Goal: Information Seeking & Learning: Learn about a topic

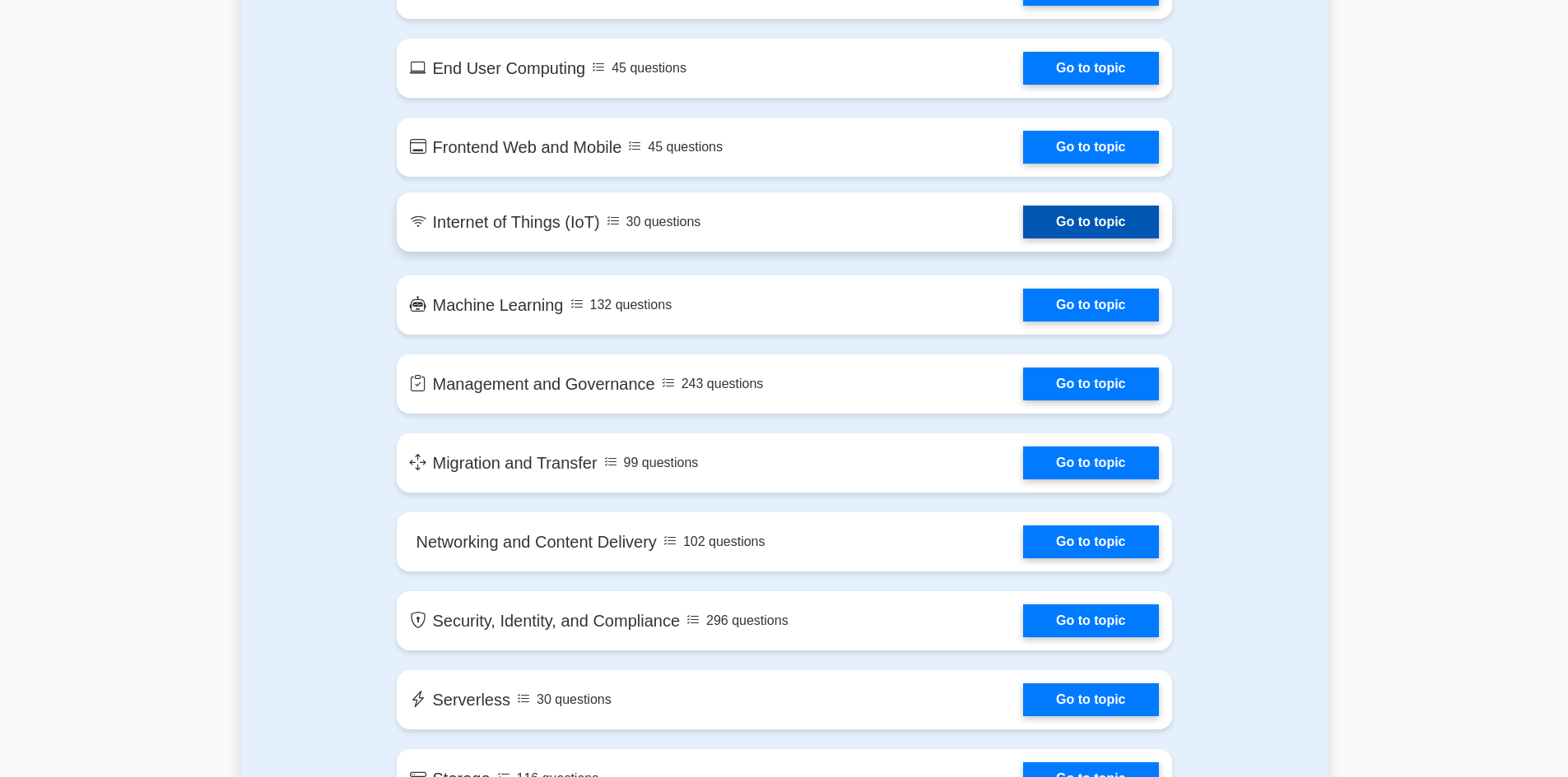
scroll to position [1728, 0]
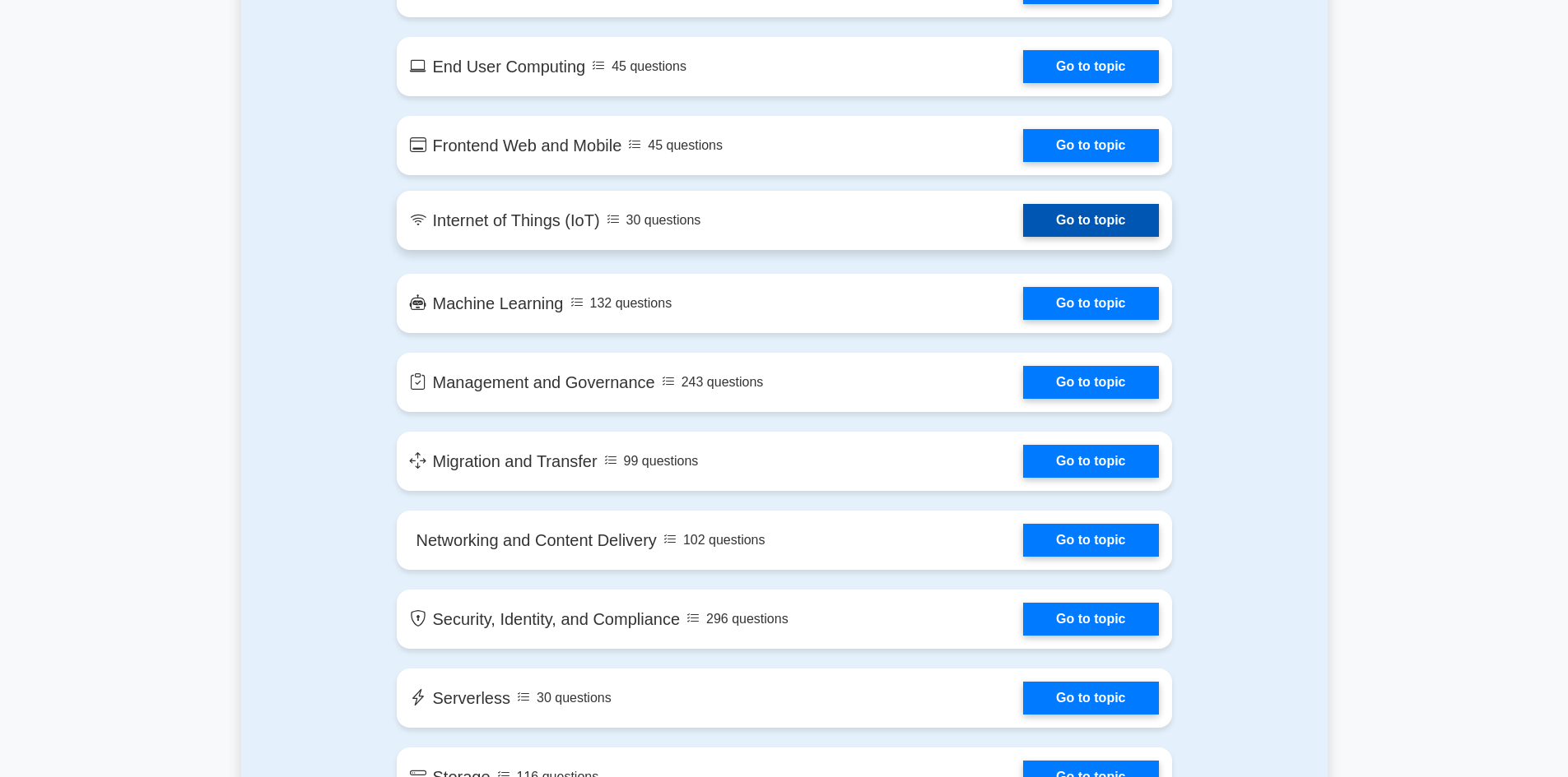
click at [1118, 217] on link "Go to topic" at bounding box center [1090, 220] width 135 height 33
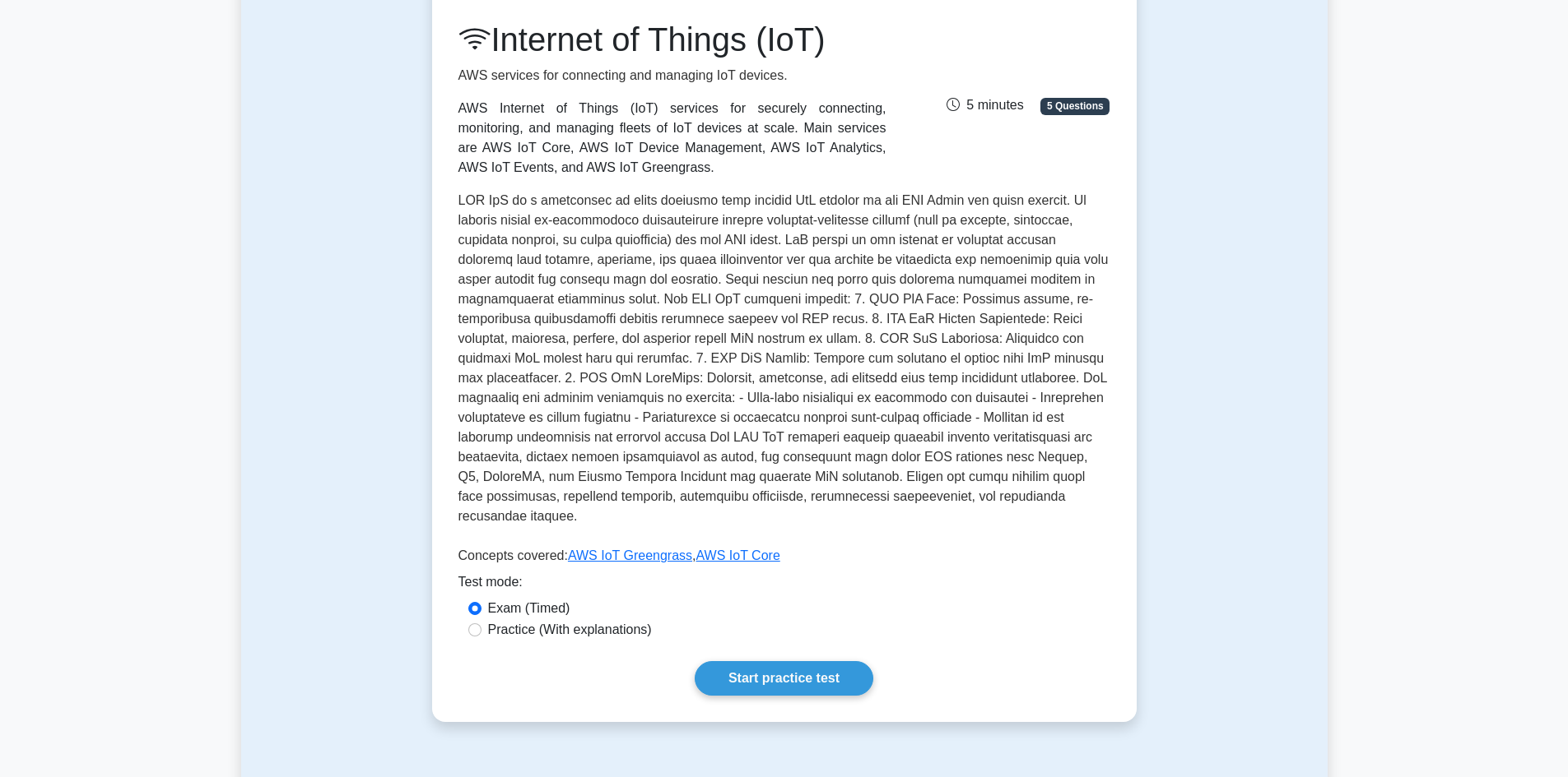
scroll to position [411, 0]
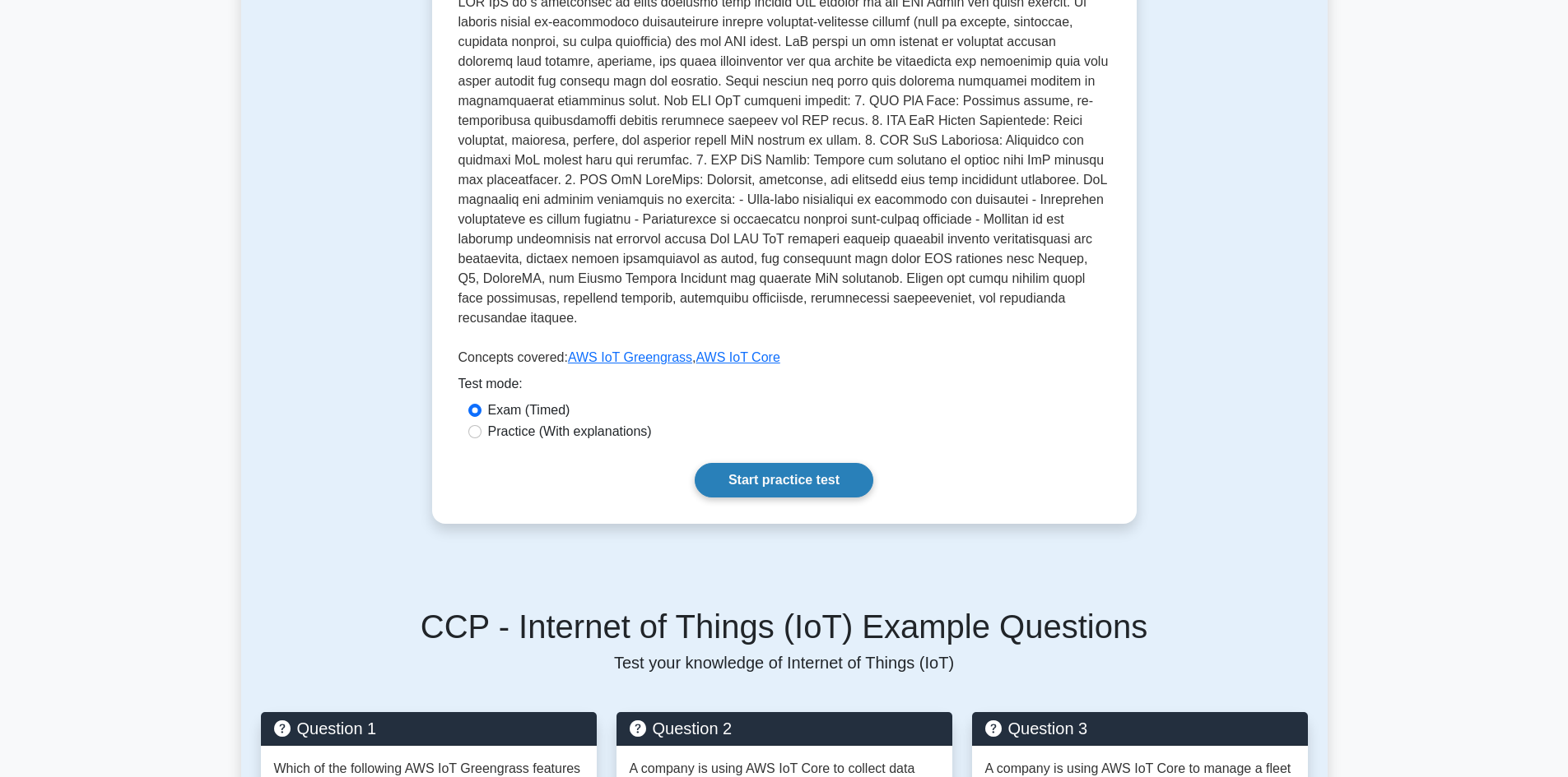
click at [767, 464] on link "Start practice test" at bounding box center [783, 480] width 179 height 34
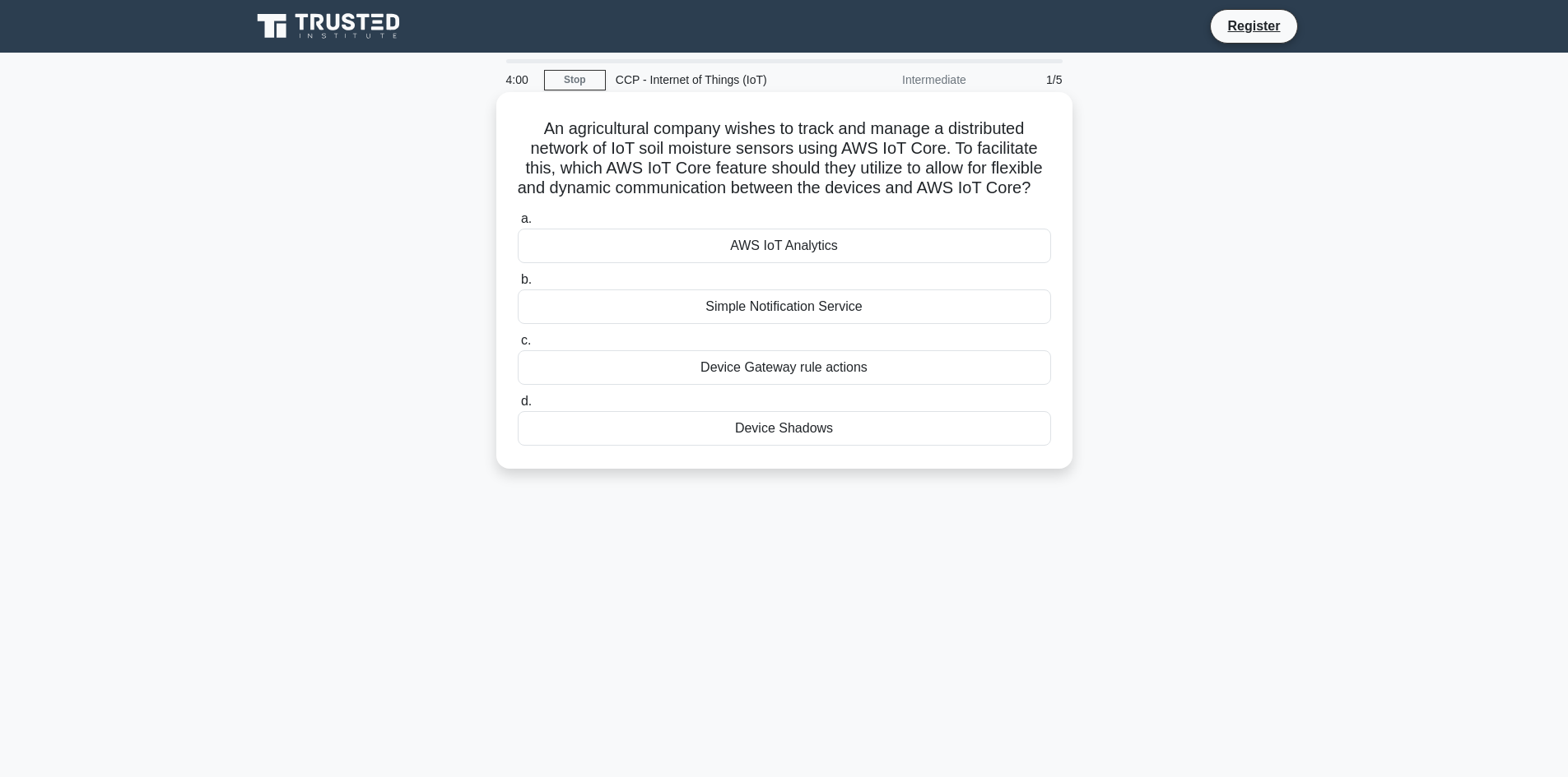
click at [762, 263] on div "AWS IoT Analytics" at bounding box center [784, 246] width 533 height 34
click at [518, 225] on input "a. AWS IoT Analytics" at bounding box center [518, 219] width 0 height 11
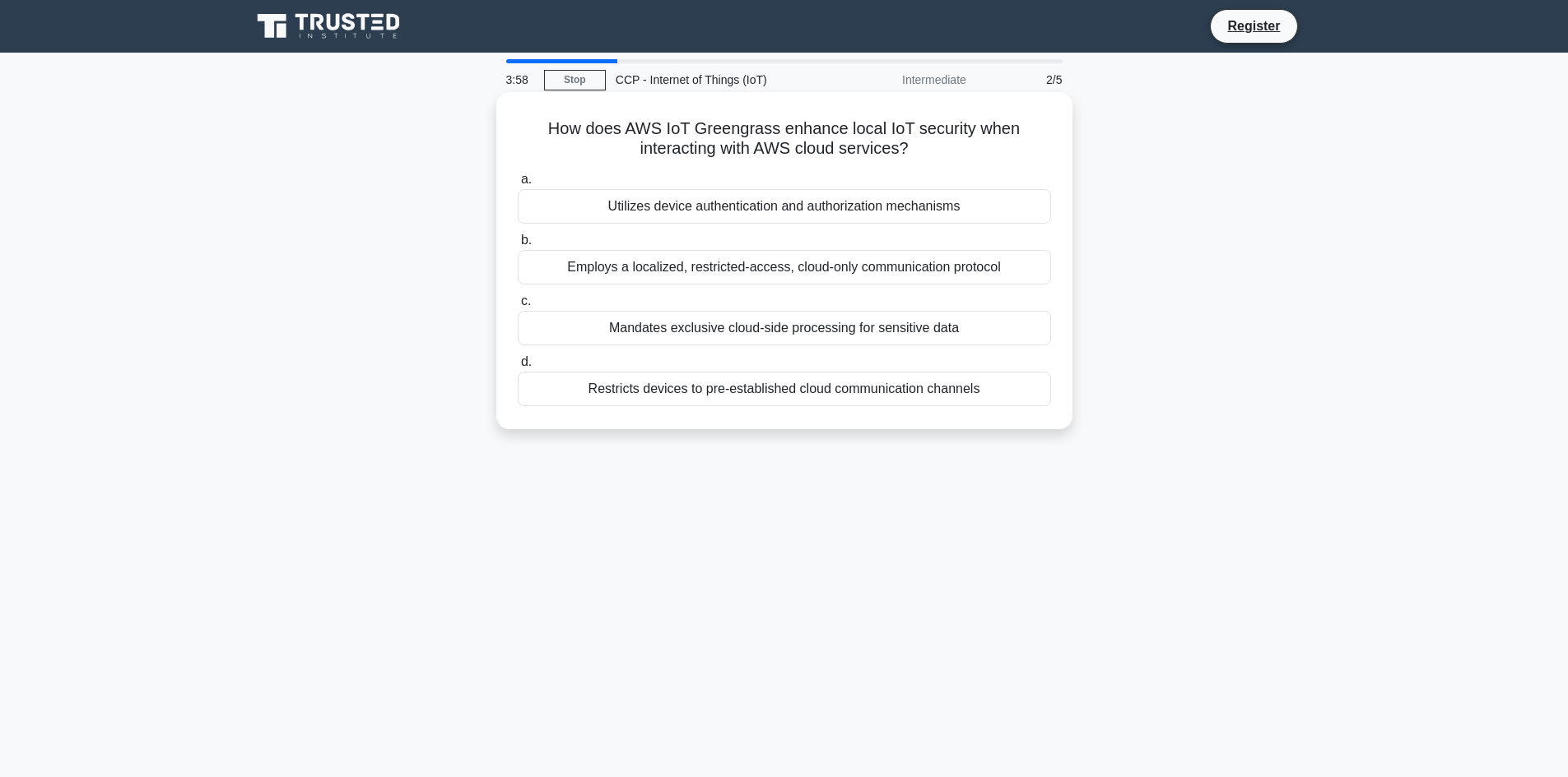
click at [692, 206] on div "Utilizes device authentication and authorization mechanisms" at bounding box center [784, 206] width 533 height 34
click at [518, 185] on input "a. Utilizes device authentication and authorization mechanisms" at bounding box center [518, 180] width 0 height 11
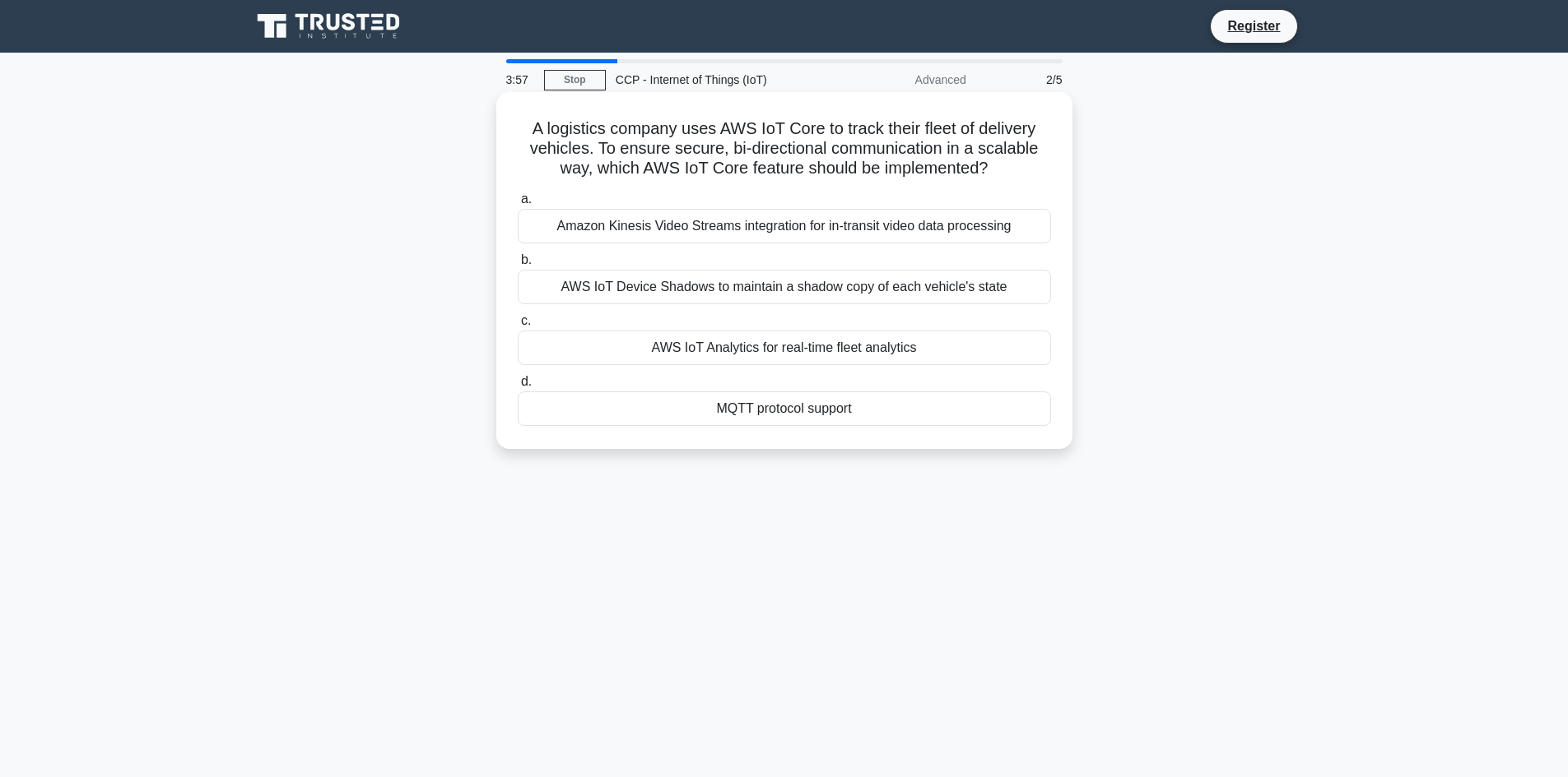
click at [676, 220] on div "Amazon Kinesis Video Streams integration for in-transit video data processing" at bounding box center [784, 226] width 533 height 34
click at [518, 205] on input "a. Amazon Kinesis Video Streams integration for in-transit video data processing" at bounding box center [518, 199] width 0 height 11
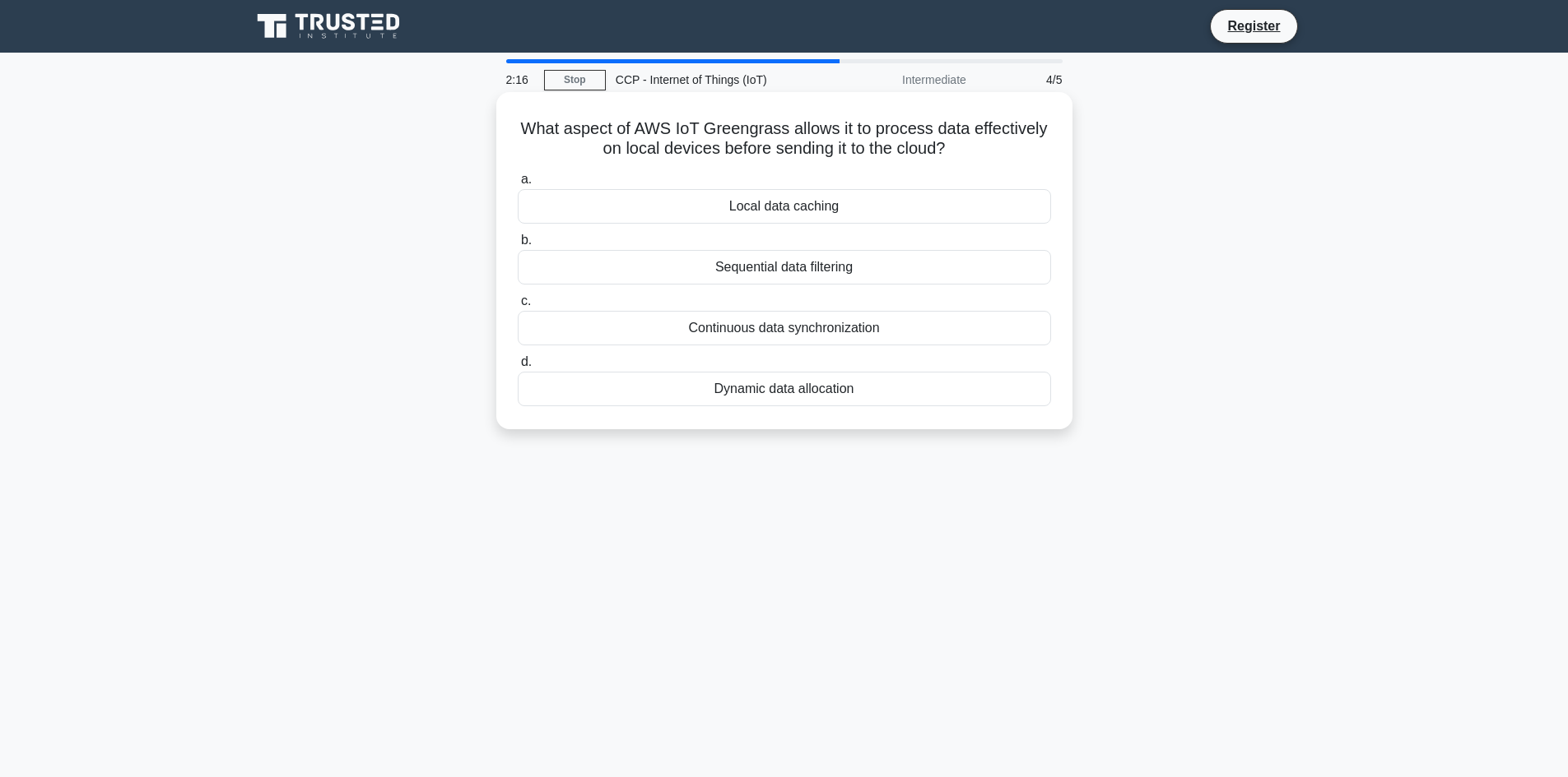
click at [792, 199] on div "Local data caching" at bounding box center [784, 206] width 533 height 34
click at [518, 185] on input "a. Local data caching" at bounding box center [518, 180] width 0 height 11
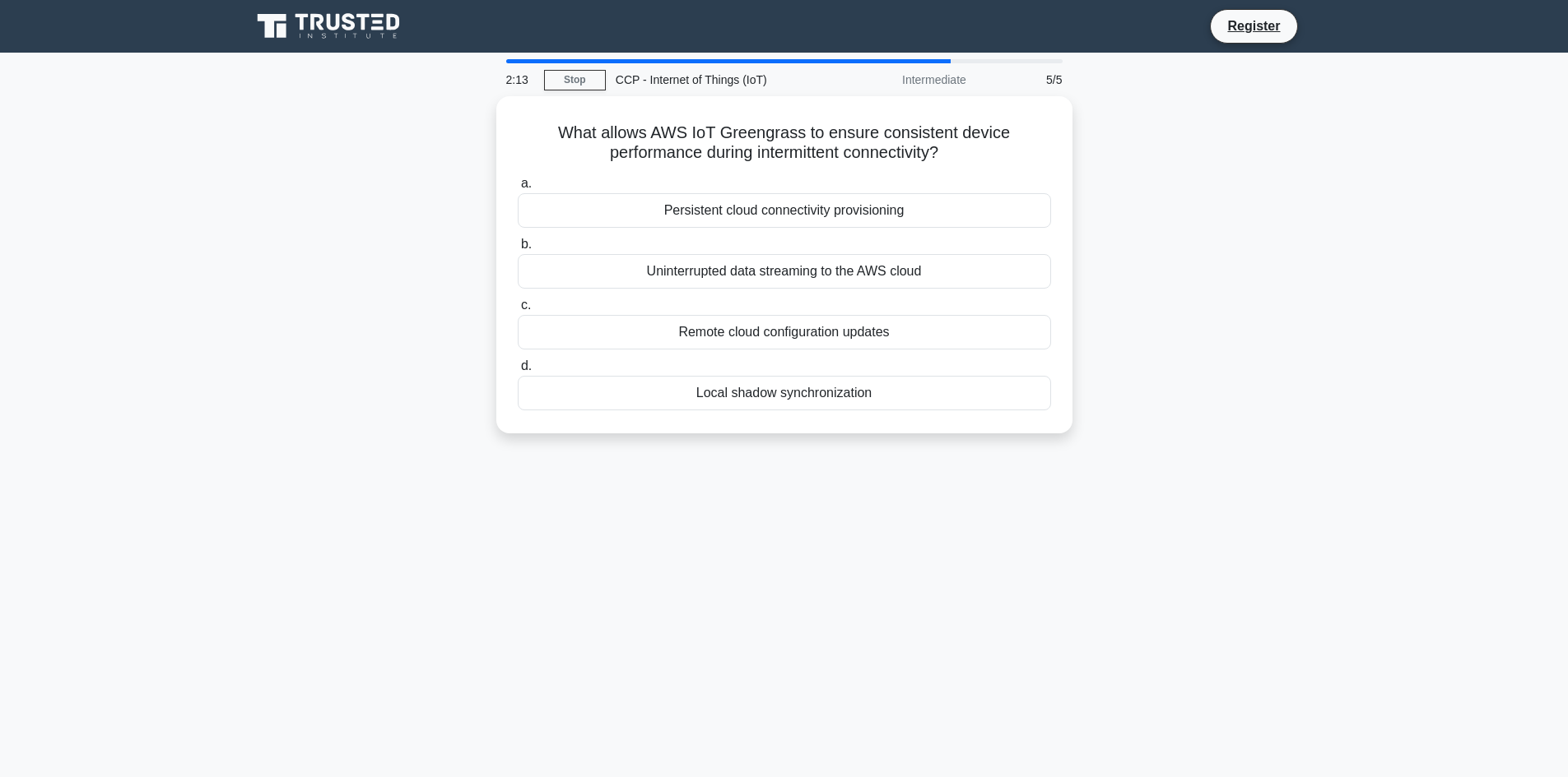
click at [677, 84] on div "CCP - Internet of Things (IoT)" at bounding box center [719, 79] width 227 height 33
click at [689, 207] on div "Persistent cloud connectivity provisioning" at bounding box center [784, 206] width 533 height 34
click at [518, 185] on input "a. Persistent cloud connectivity provisioning" at bounding box center [518, 180] width 0 height 11
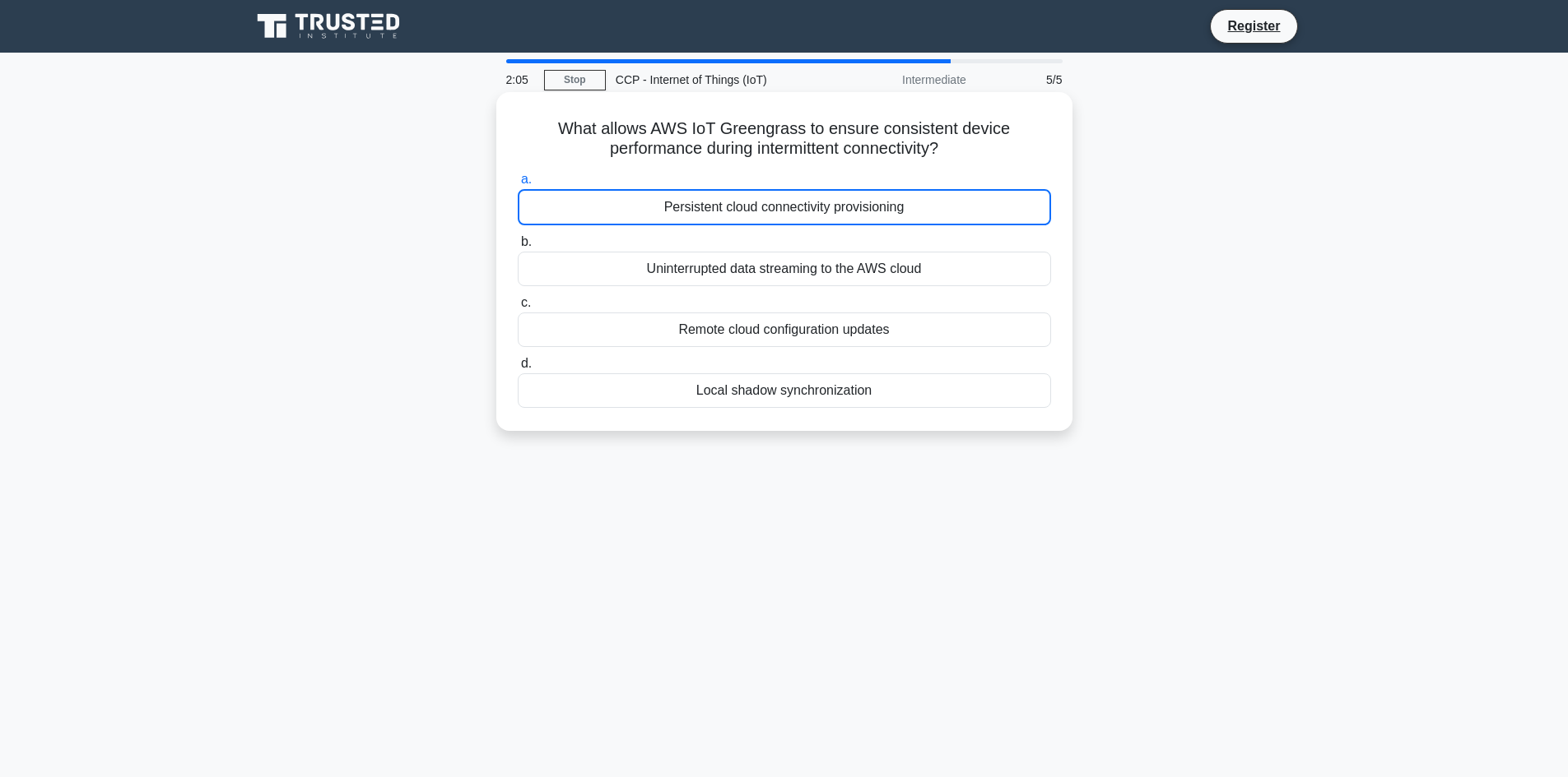
click at [689, 207] on div "Persistent cloud connectivity provisioning" at bounding box center [784, 206] width 533 height 36
click at [518, 185] on input "a. Persistent cloud connectivity provisioning" at bounding box center [518, 180] width 0 height 11
click at [805, 382] on div "Local shadow synchronization" at bounding box center [784, 390] width 533 height 34
click at [518, 369] on input "d. Local shadow synchronization" at bounding box center [518, 363] width 0 height 11
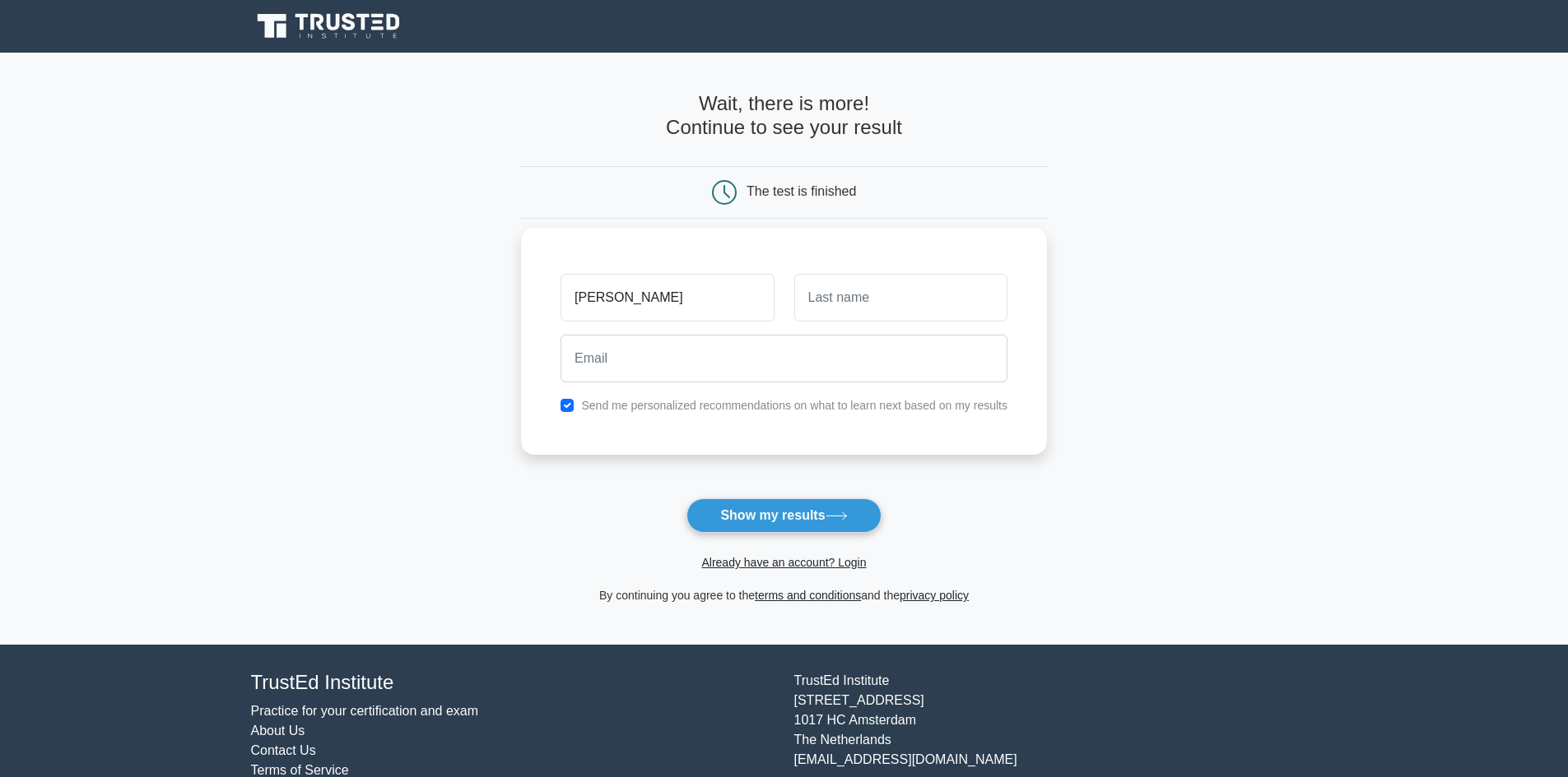
type input "betty"
click at [823, 301] on input "text" at bounding box center [901, 297] width 213 height 48
type input "uwase"
click at [652, 357] on input "email" at bounding box center [784, 358] width 447 height 48
type input "bettyuwase74@gmail.com"
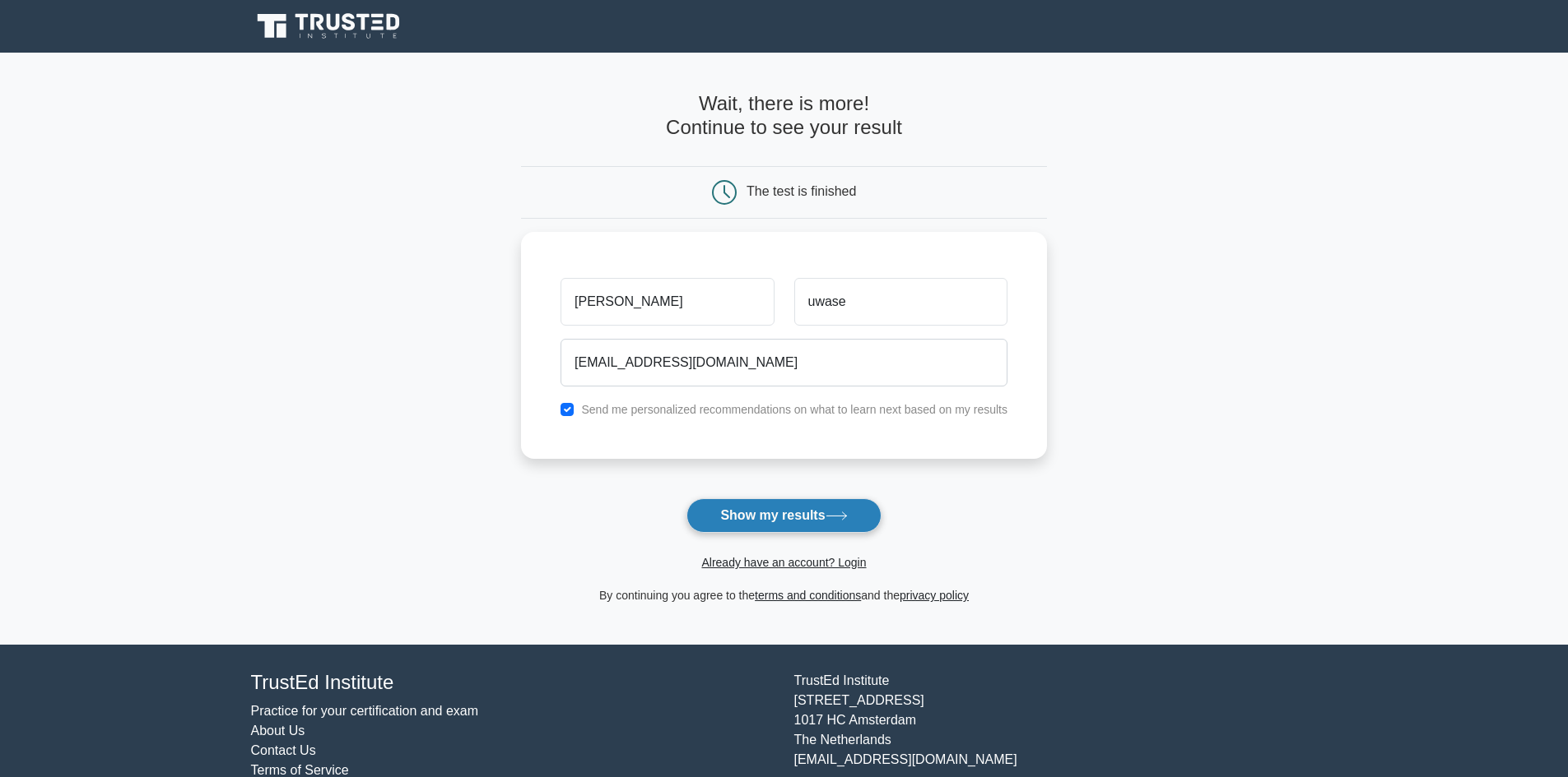
click at [776, 514] on button "Show my results" at bounding box center [783, 515] width 194 height 34
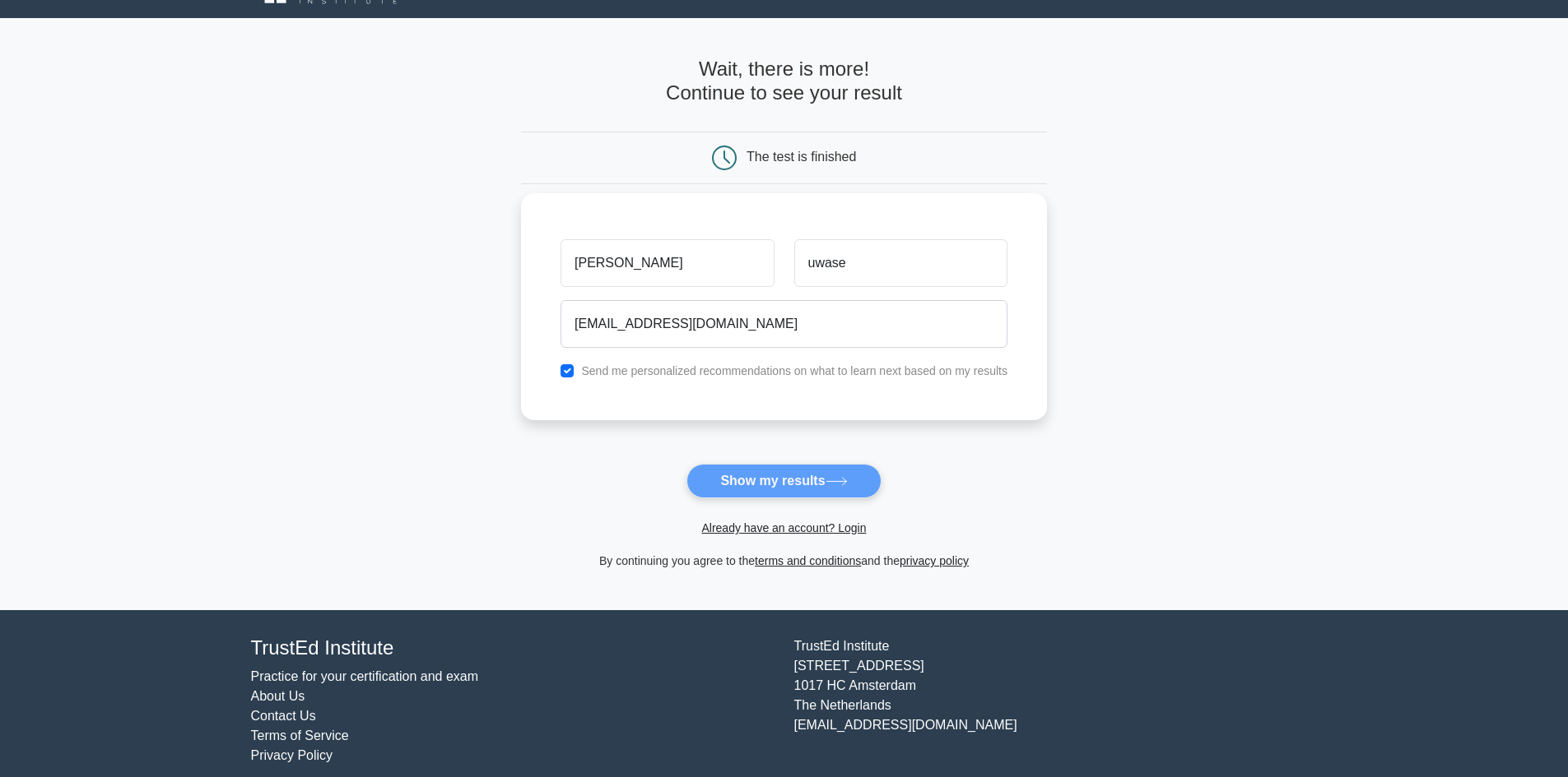
scroll to position [50, 0]
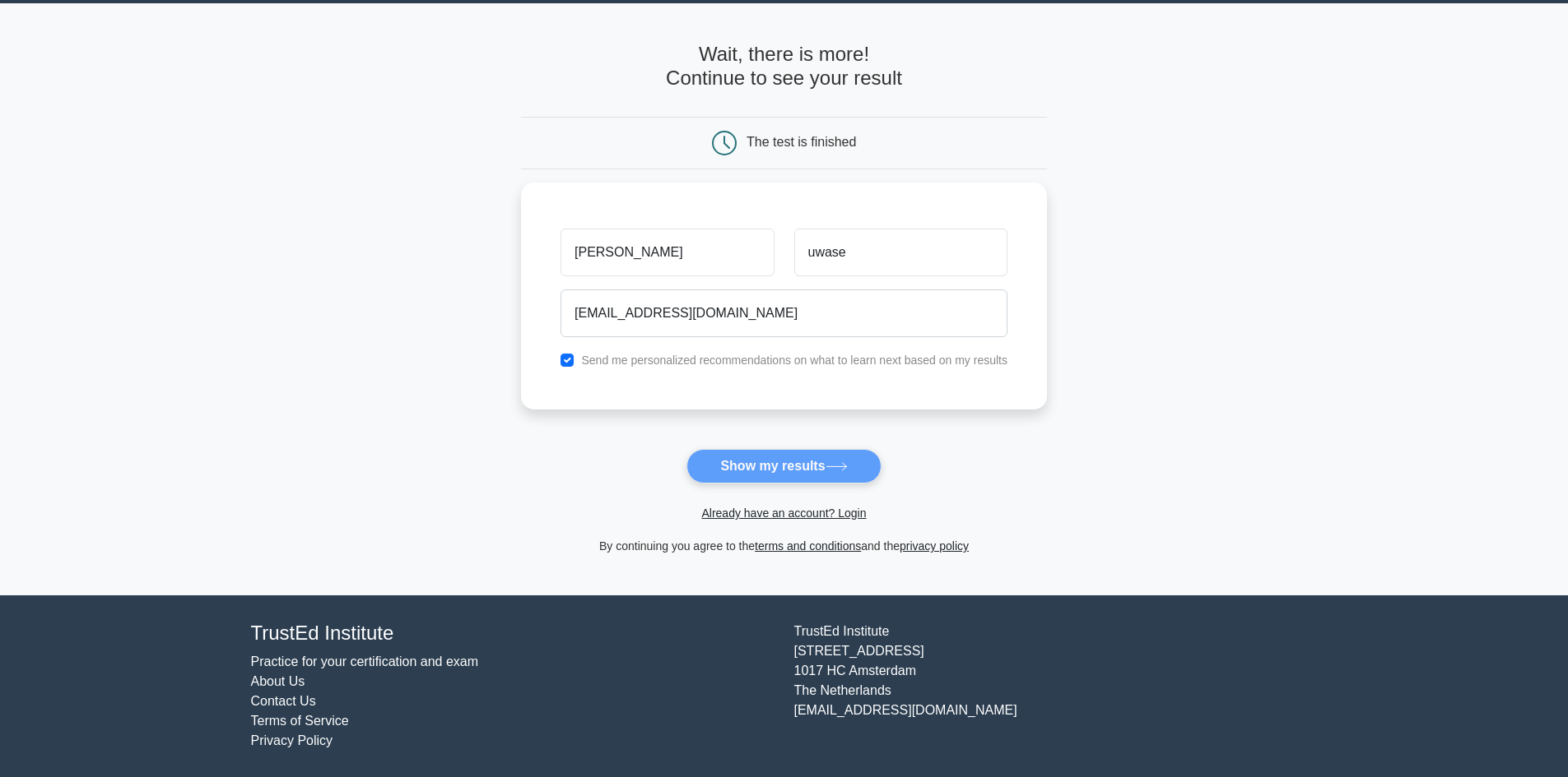
click at [775, 460] on form "Wait, there is more! Continue to see your result The test is finished betty uwa…" at bounding box center [784, 300] width 525 height 514
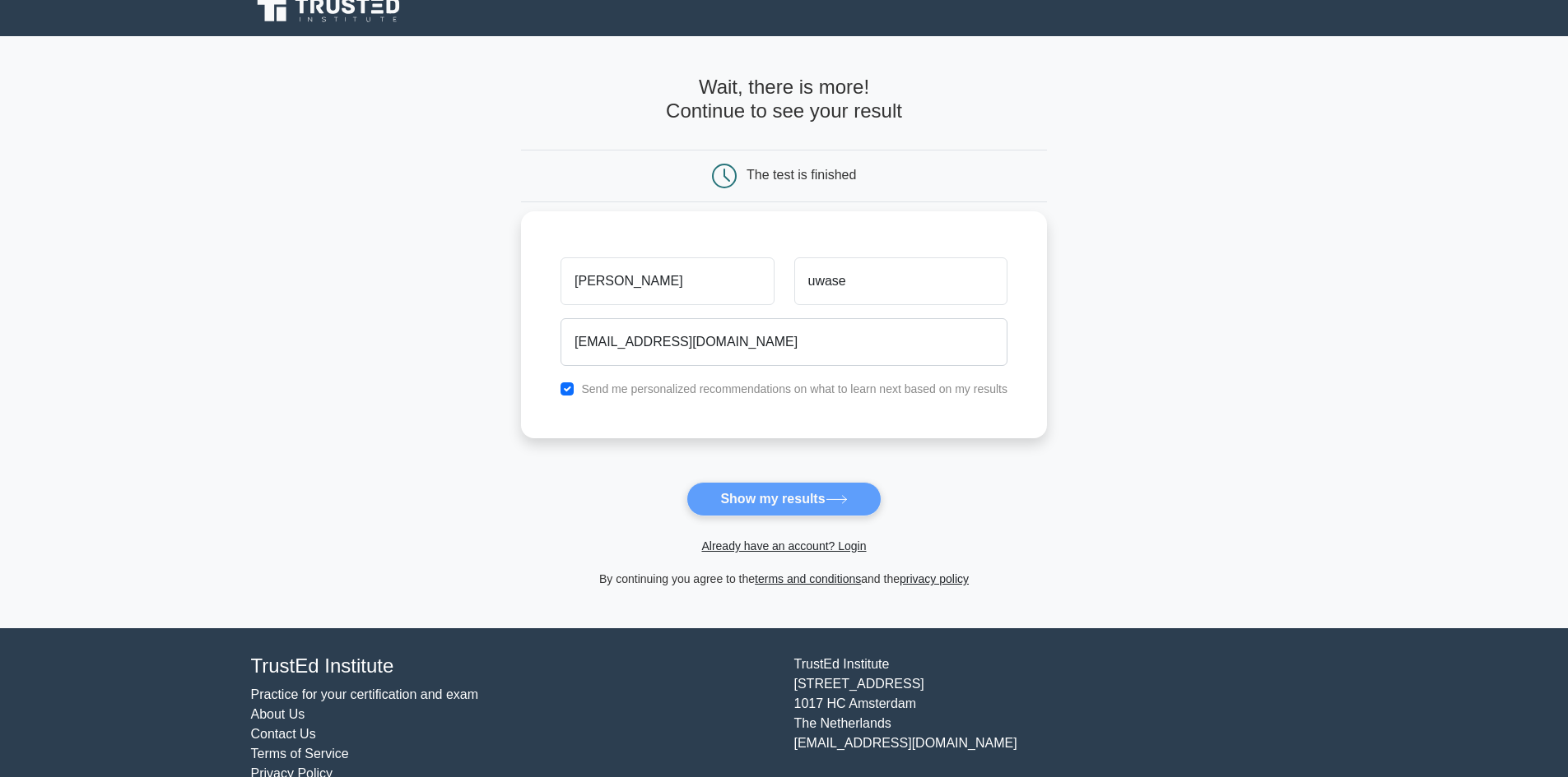
scroll to position [0, 0]
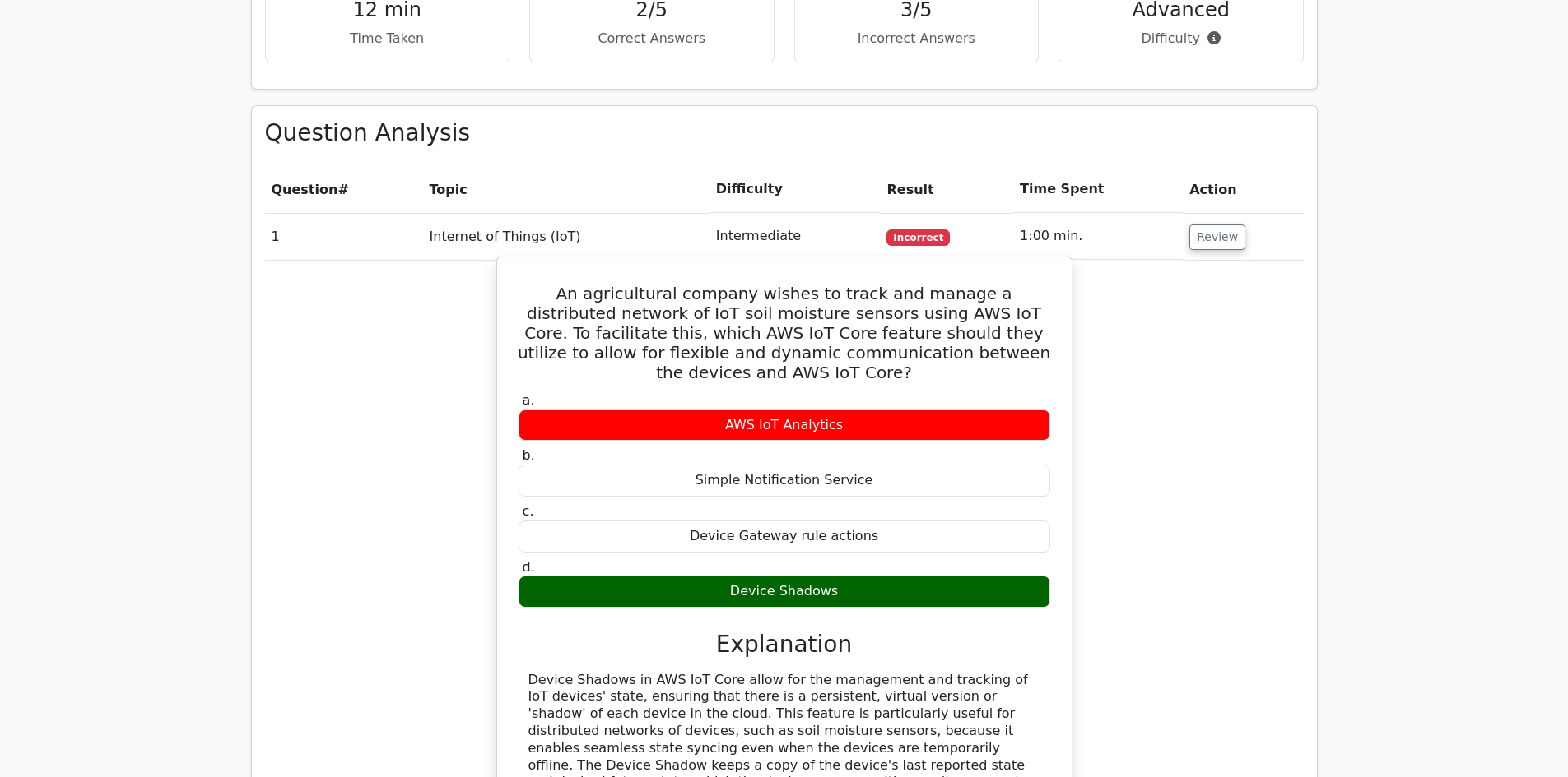
scroll to position [1069, 0]
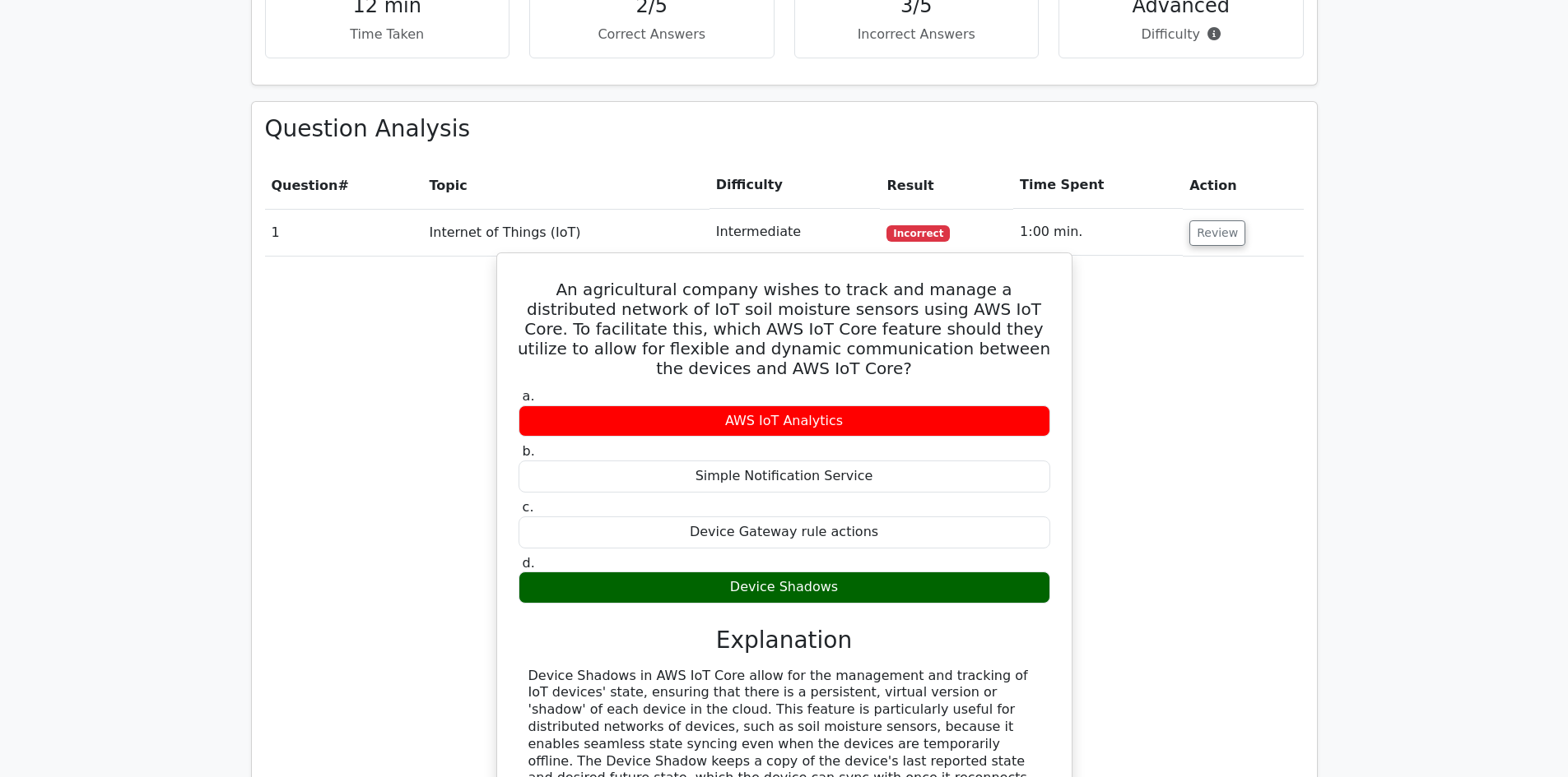
click at [759, 571] on div "Device Shadows" at bounding box center [784, 587] width 531 height 32
click at [761, 571] on div "Device Shadows" at bounding box center [784, 587] width 531 height 32
click at [765, 571] on div "Device Shadows" at bounding box center [784, 587] width 531 height 32
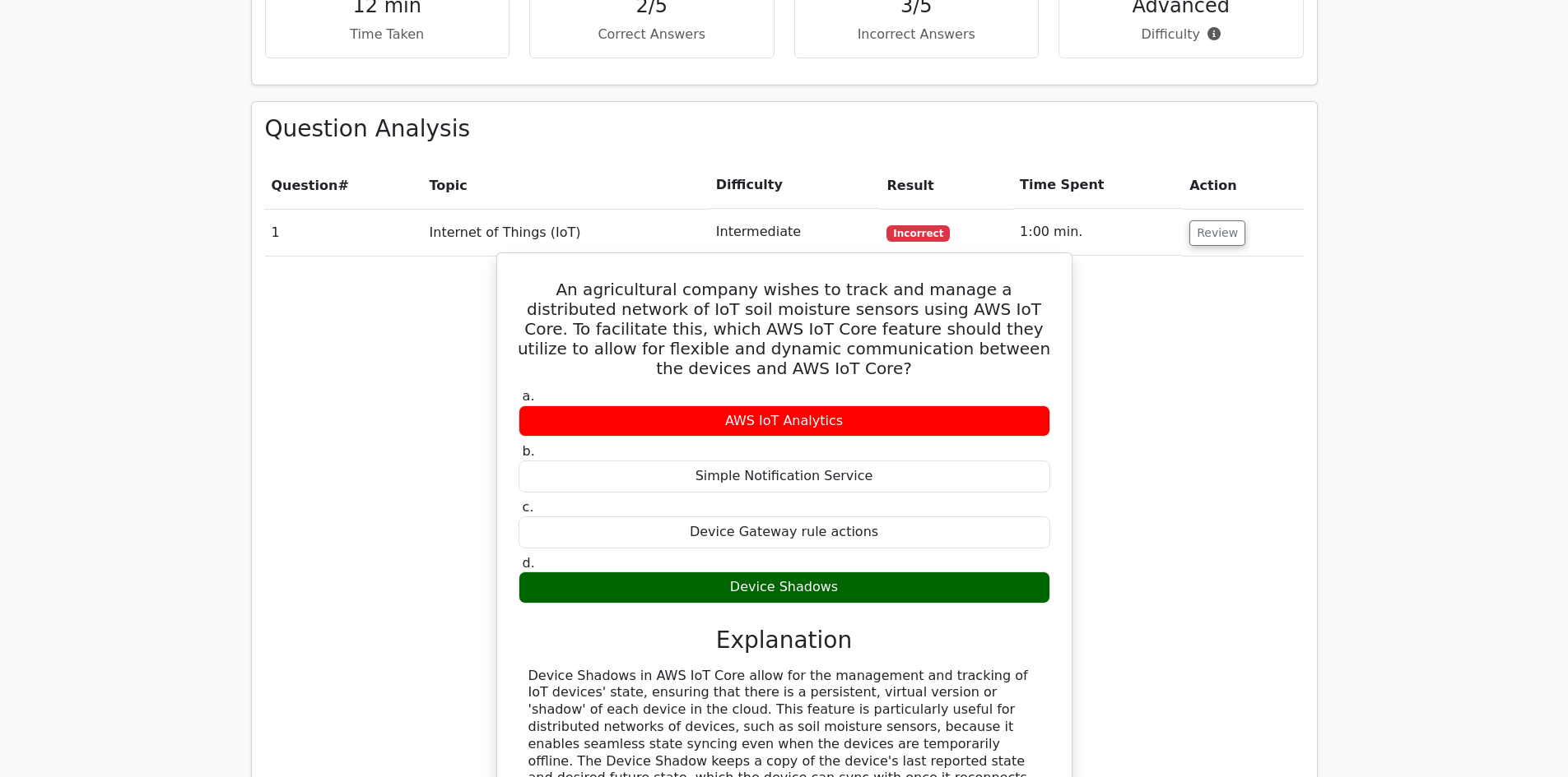
click at [743, 517] on div "Device Gateway rule actions" at bounding box center [784, 533] width 531 height 32
click at [682, 461] on div "Simple Notification Service" at bounding box center [784, 477] width 531 height 32
click at [699, 405] on div "AWS IoT Analytics" at bounding box center [784, 421] width 531 height 32
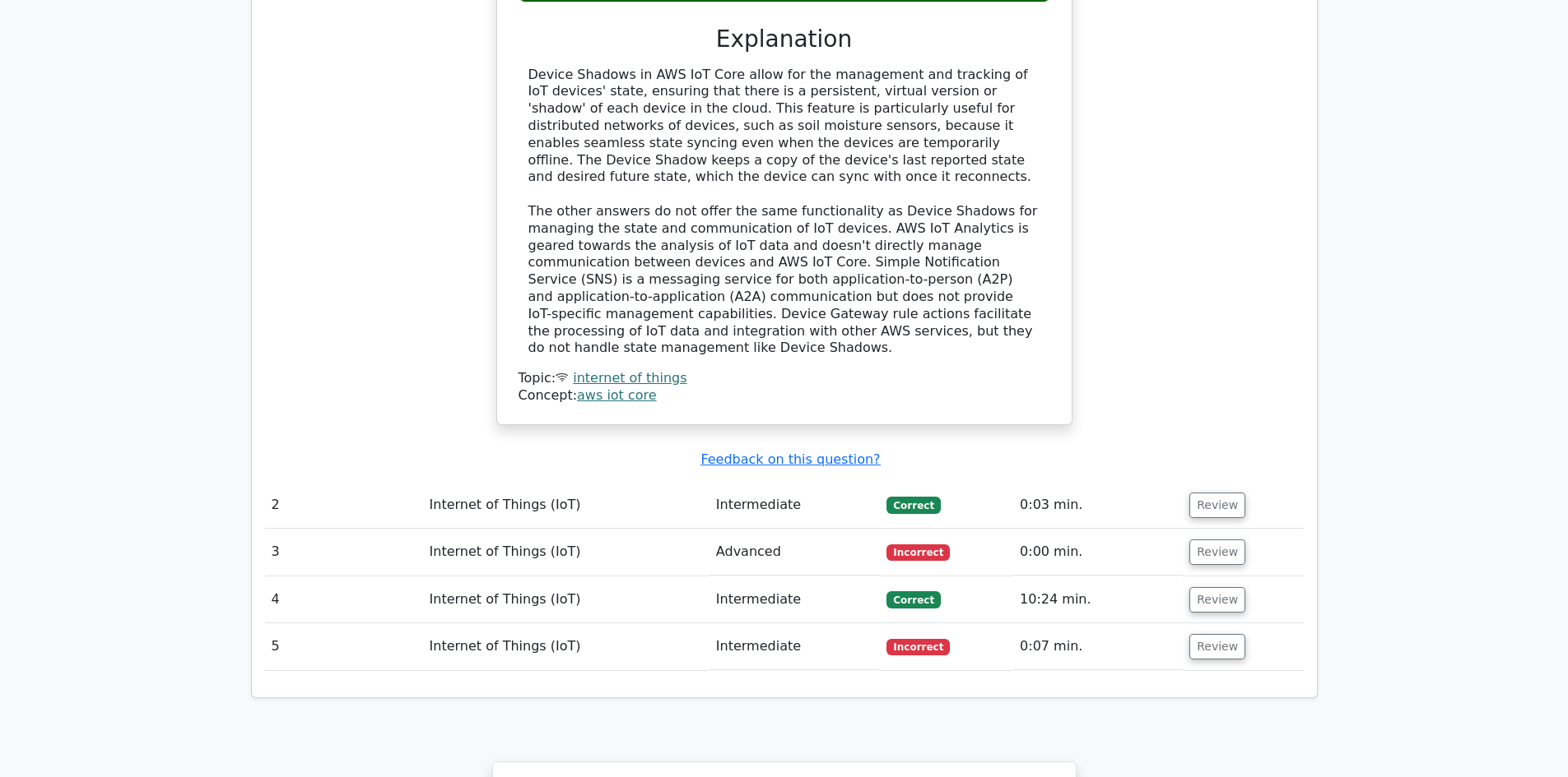
scroll to position [1810, 0]
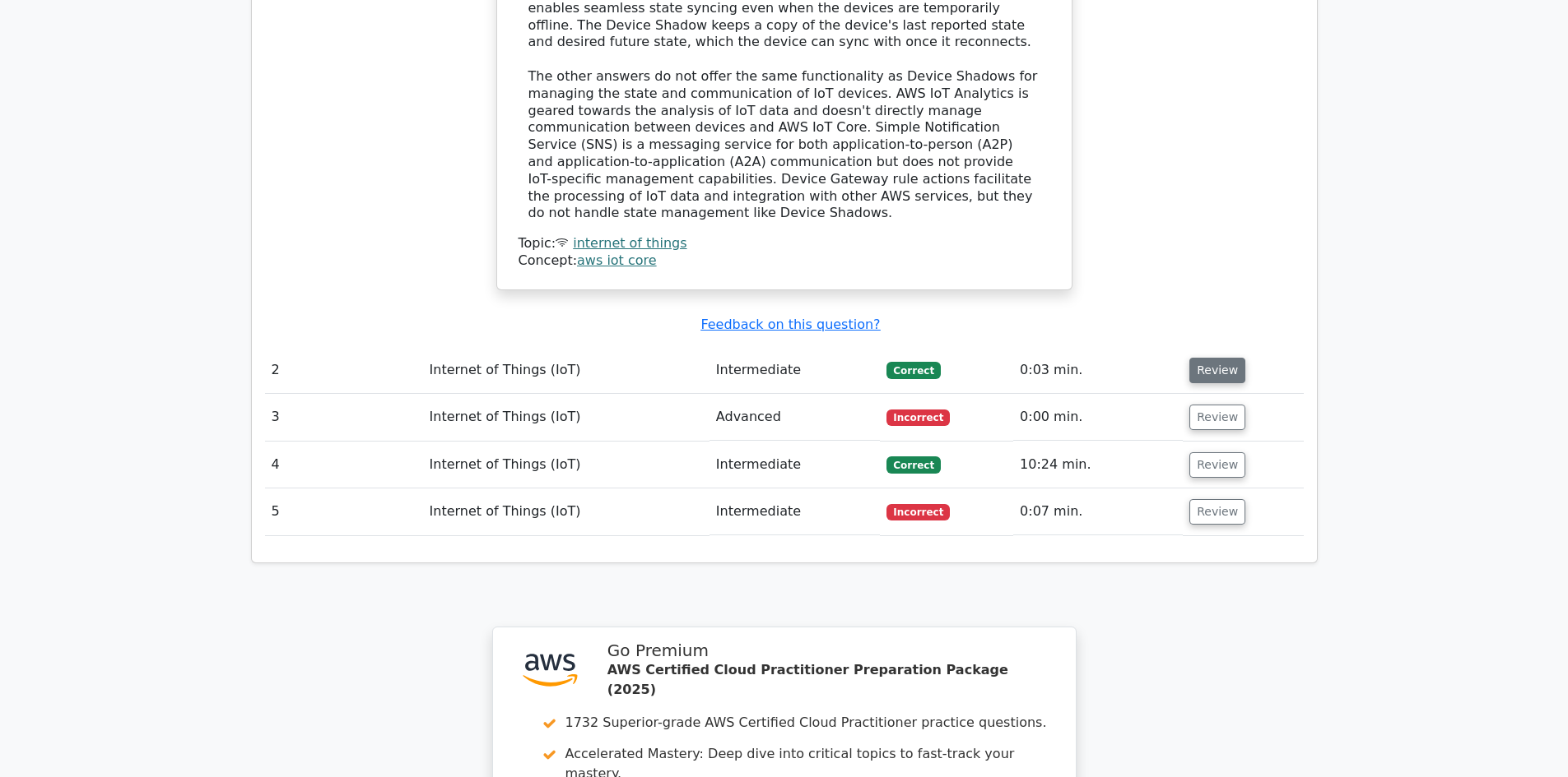
click at [1210, 357] on button "Review" at bounding box center [1217, 370] width 56 height 25
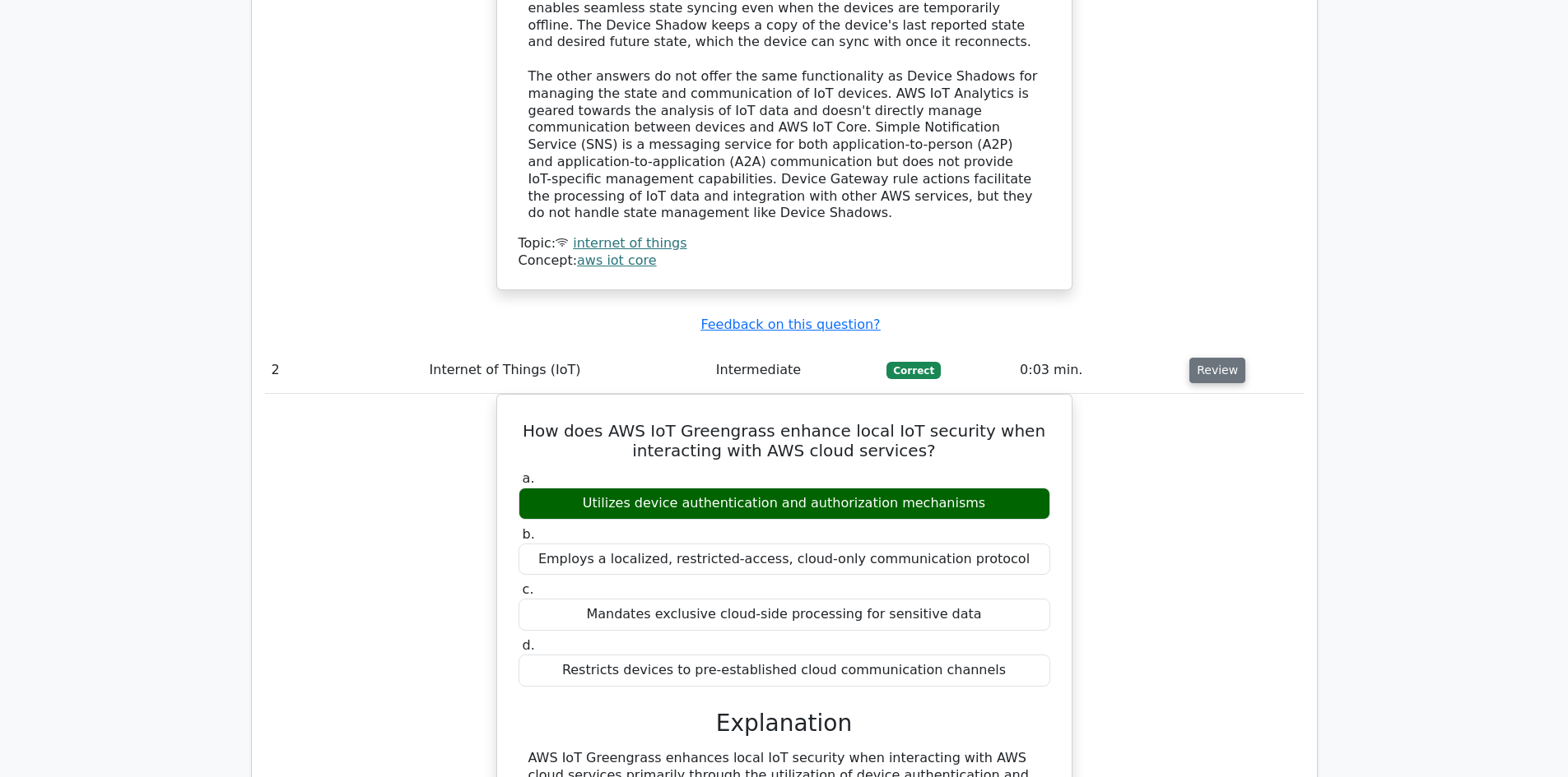
click at [1206, 357] on button "Review" at bounding box center [1217, 370] width 56 height 25
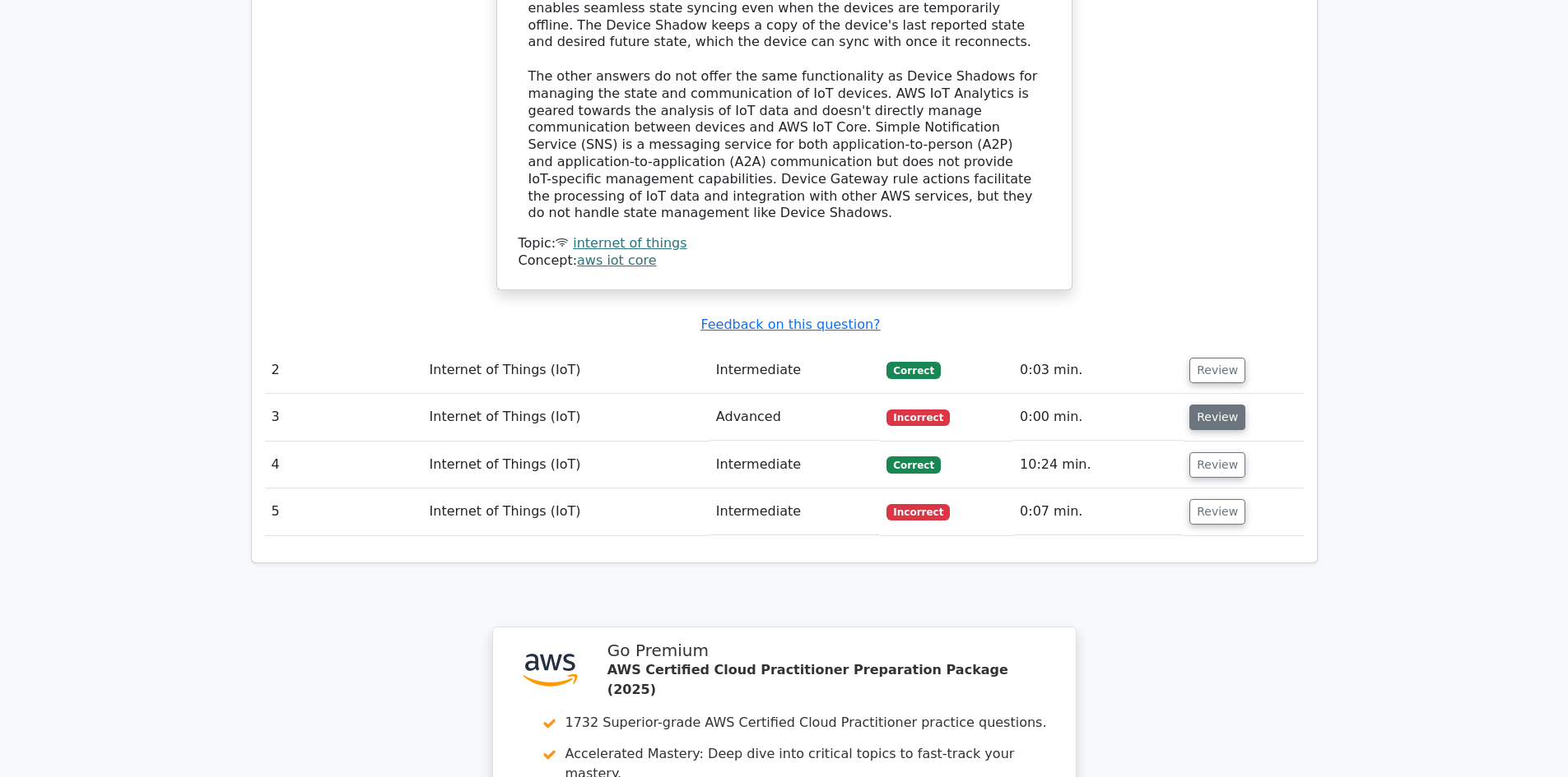
click at [1210, 404] on button "Review" at bounding box center [1217, 417] width 56 height 25
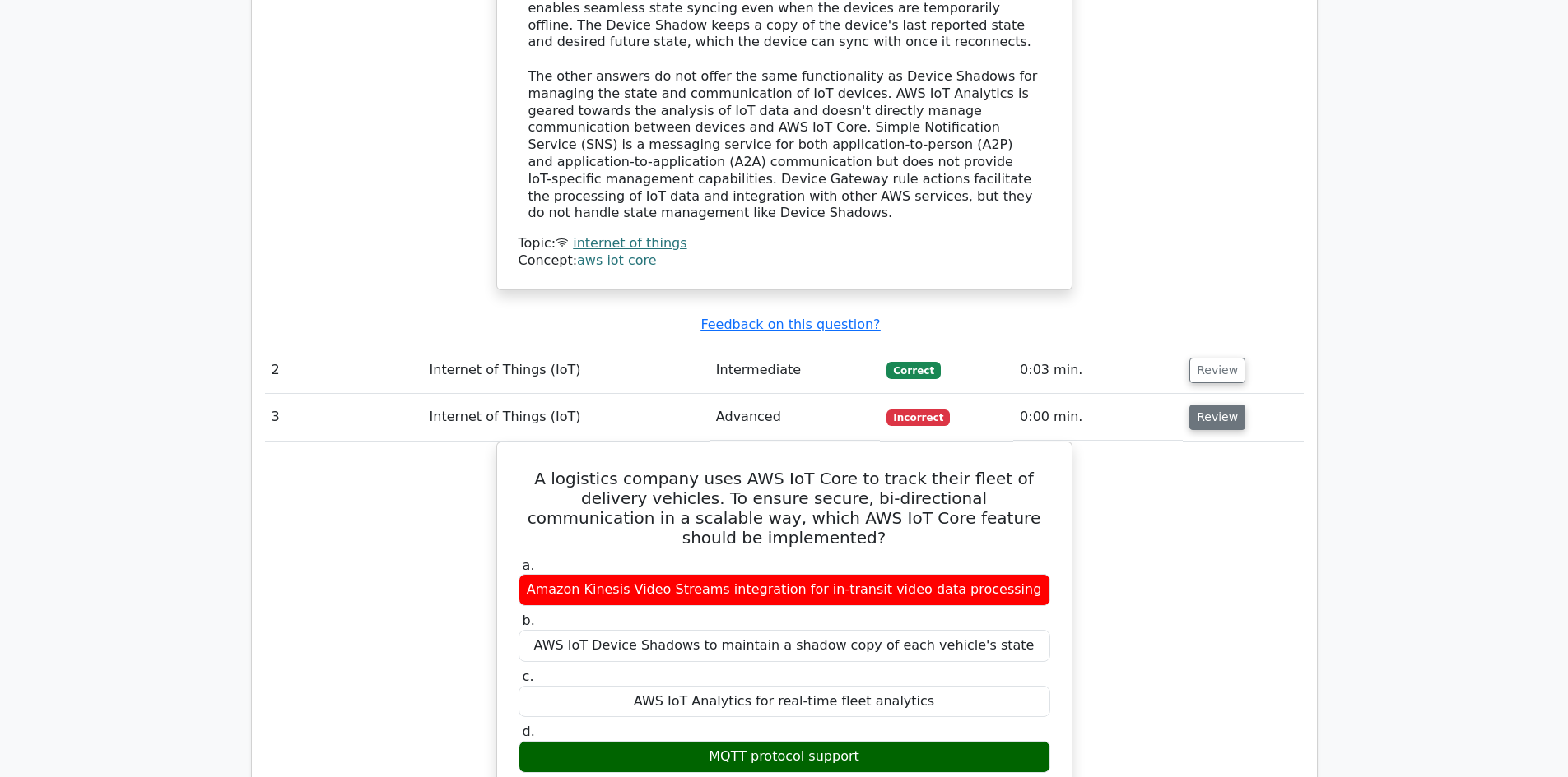
click at [1195, 404] on button "Review" at bounding box center [1217, 417] width 56 height 25
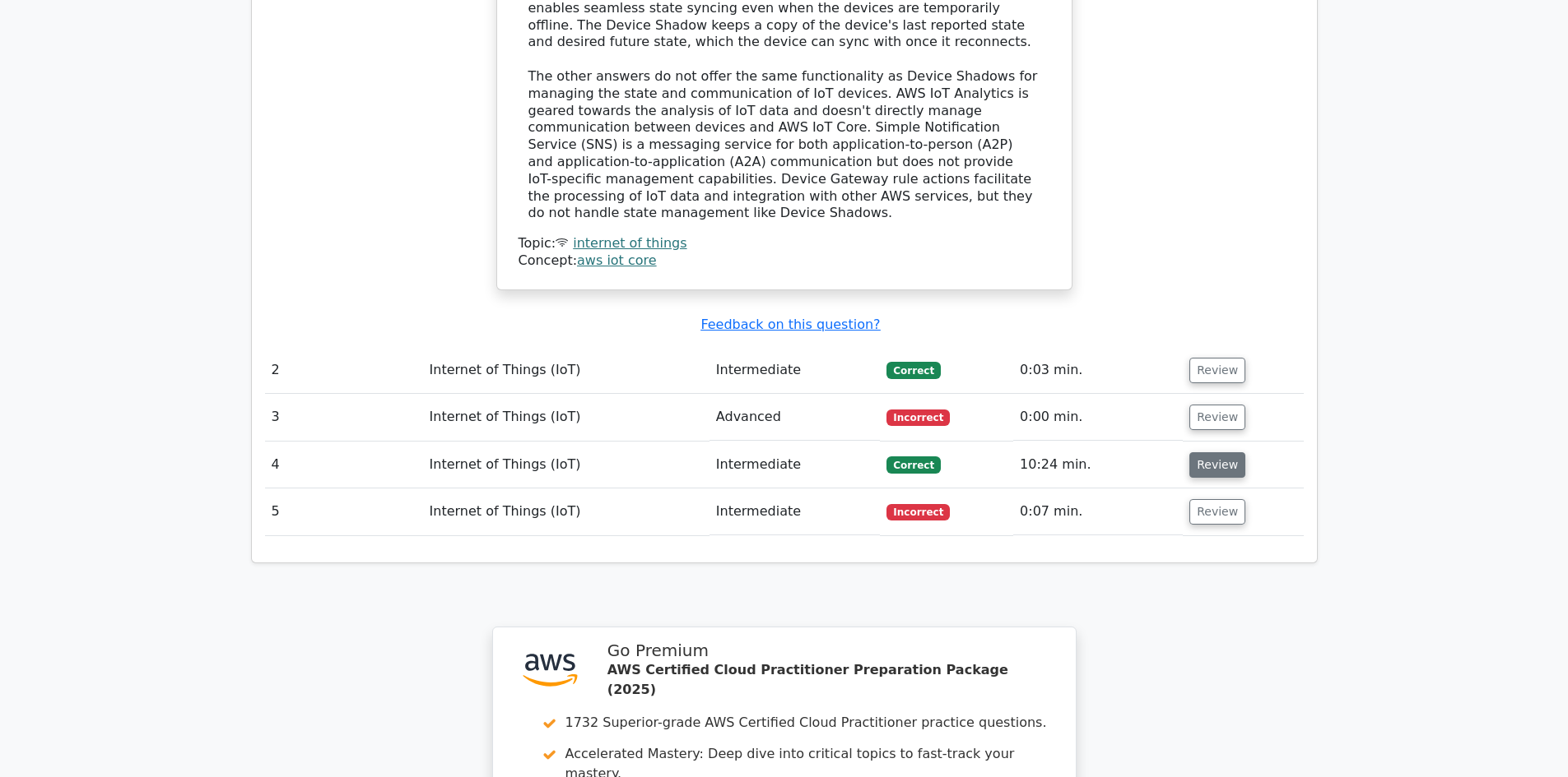
click at [1208, 452] on button "Review" at bounding box center [1217, 465] width 56 height 25
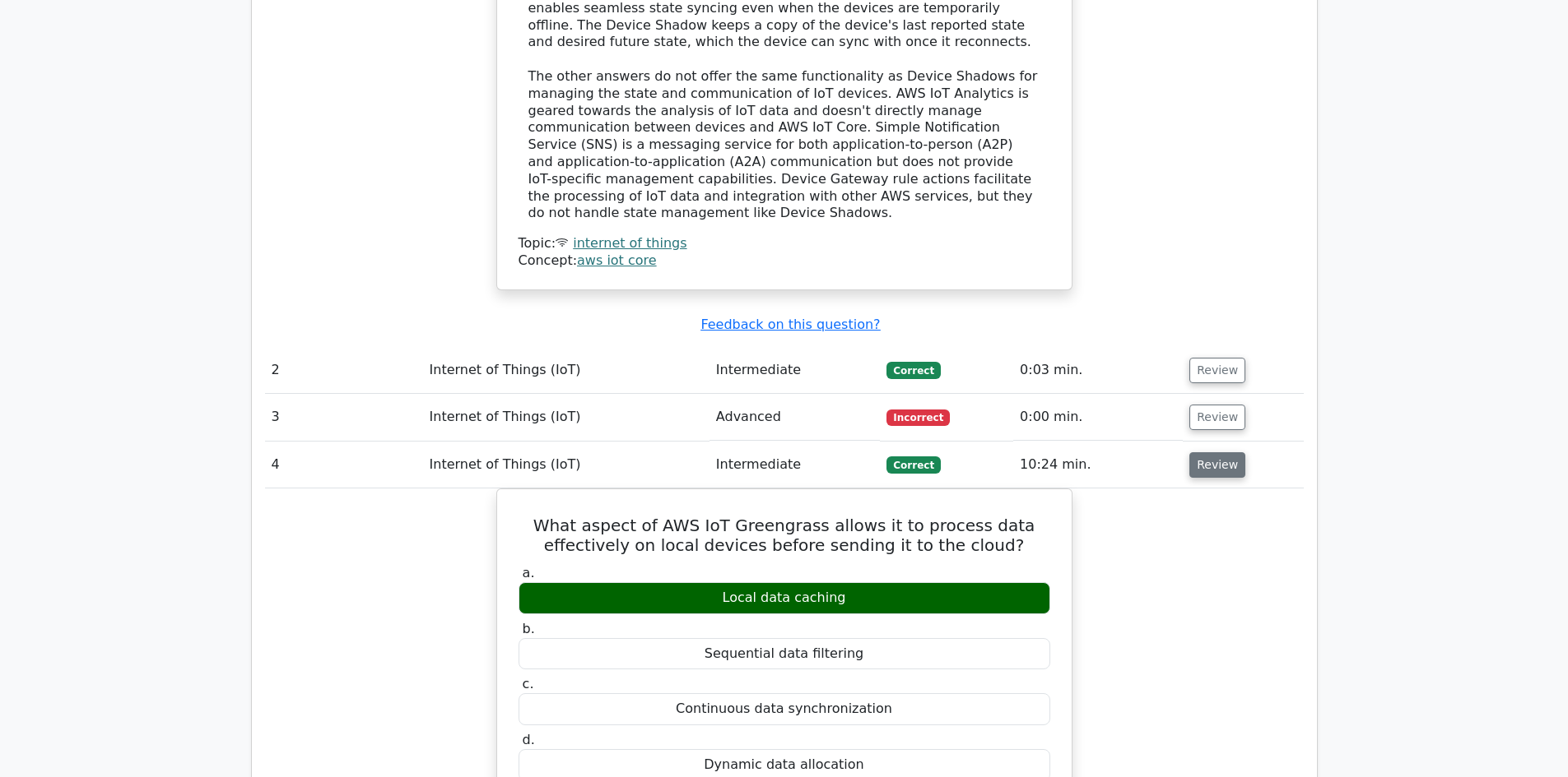
click at [1209, 452] on button "Review" at bounding box center [1217, 465] width 56 height 25
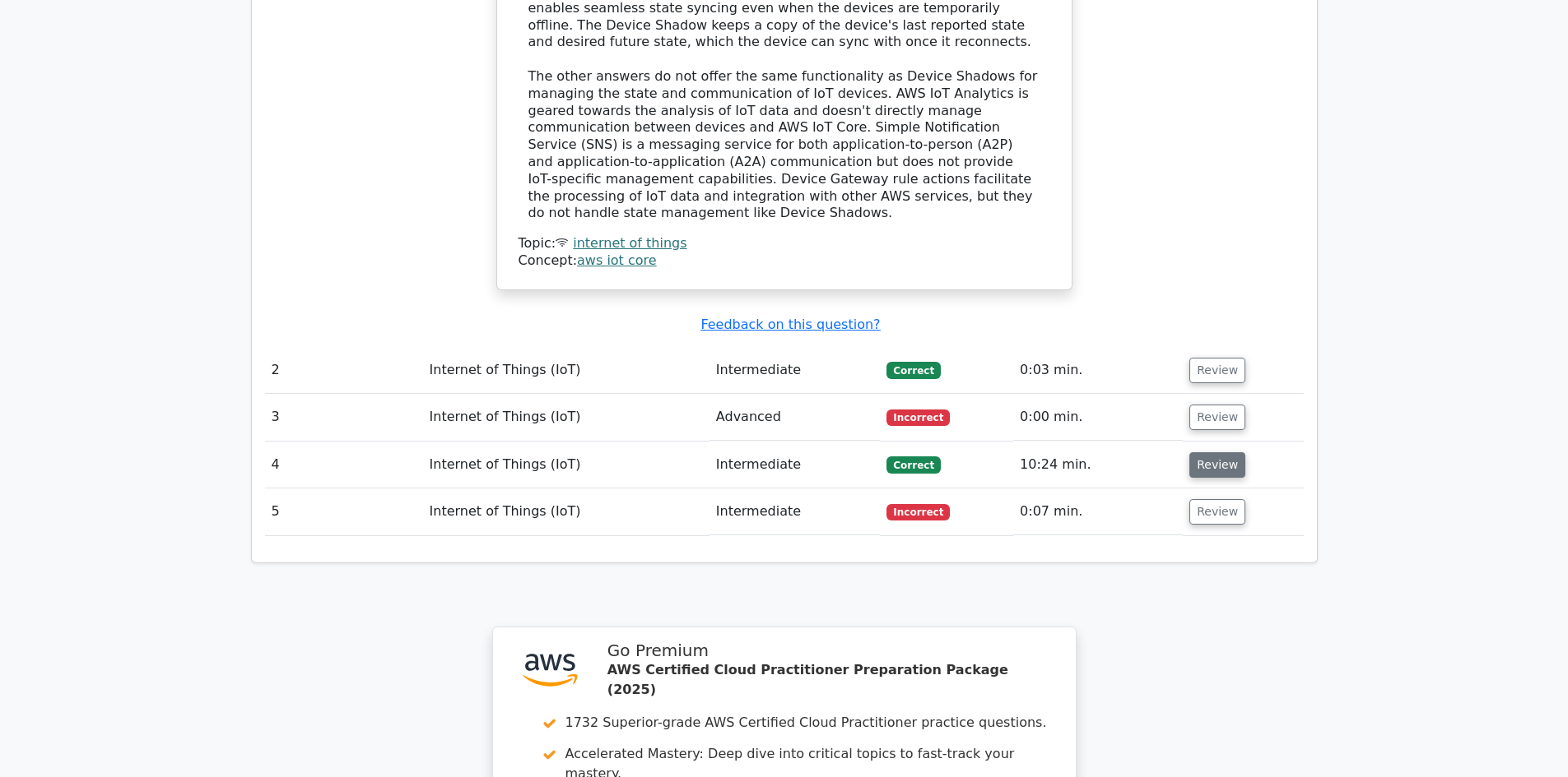
click at [1210, 452] on button "Review" at bounding box center [1217, 465] width 56 height 25
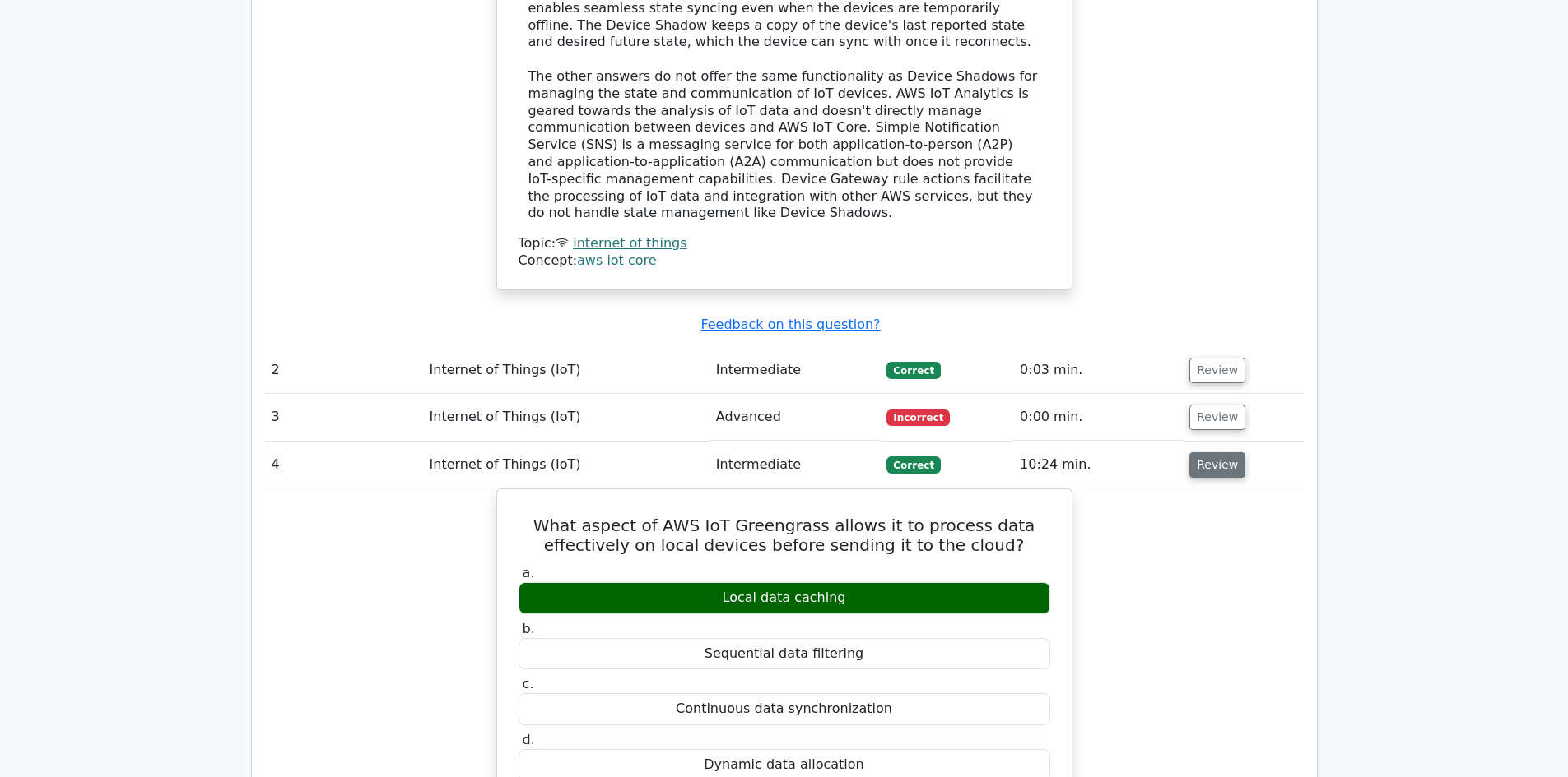
click at [1209, 452] on button "Review" at bounding box center [1217, 465] width 56 height 25
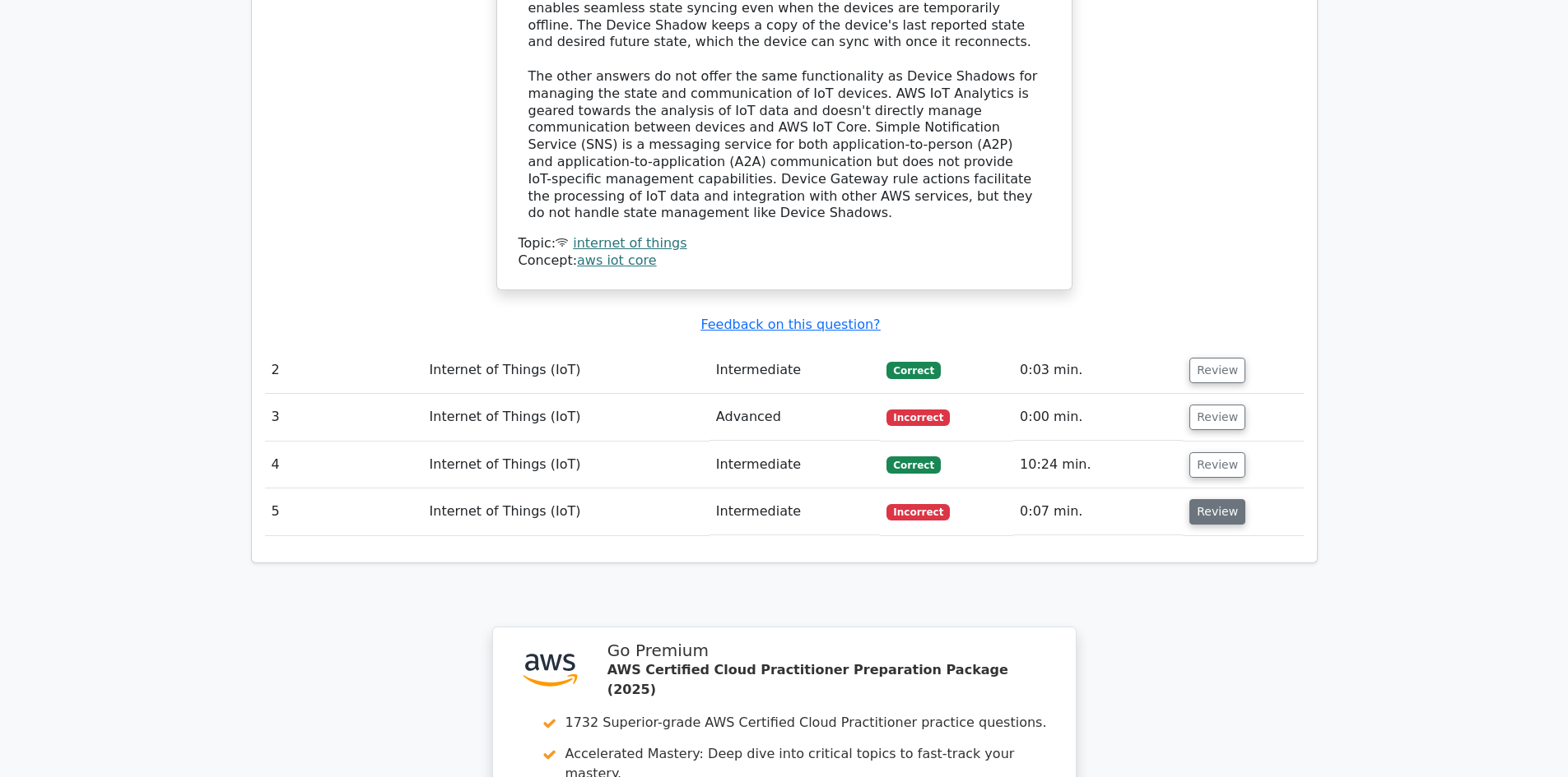
click at [1215, 499] on button "Review" at bounding box center [1217, 512] width 56 height 25
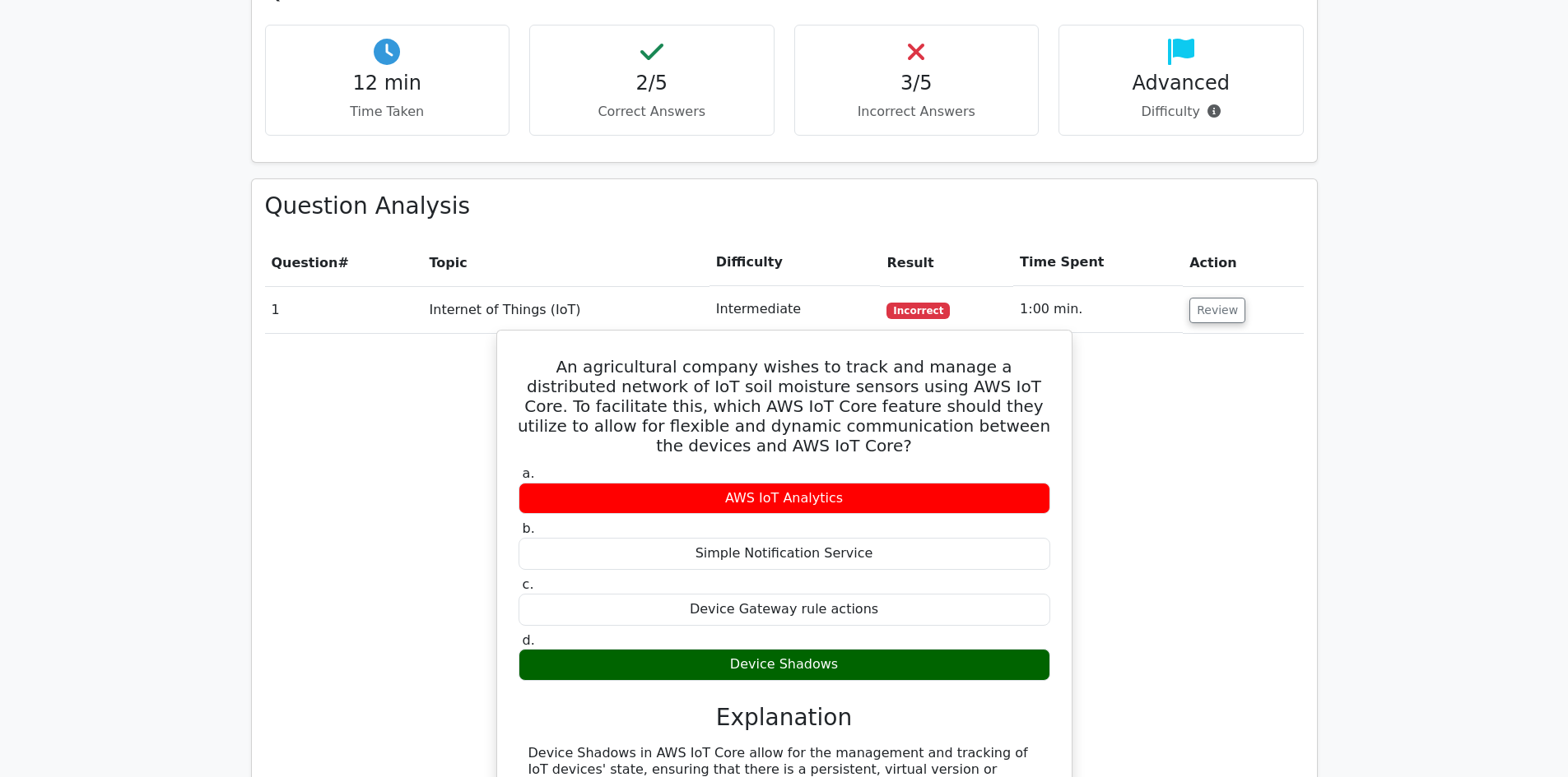
scroll to position [728, 0]
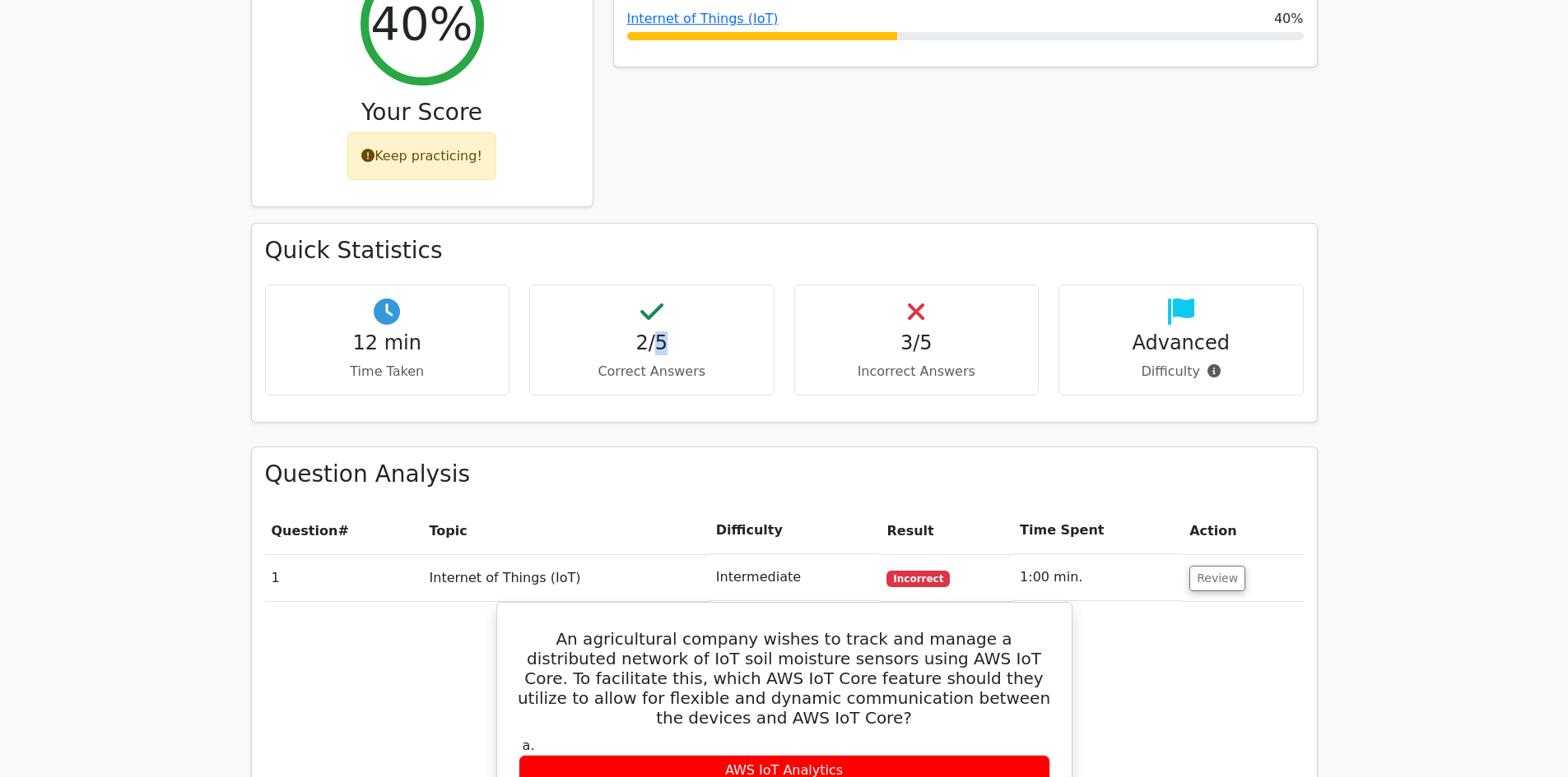
click at [661, 331] on h4 "2/5" at bounding box center [651, 343] width 217 height 23
click at [722, 331] on h4 "2/5" at bounding box center [651, 343] width 217 height 23
click at [1174, 331] on h4 "Advanced" at bounding box center [1180, 343] width 217 height 23
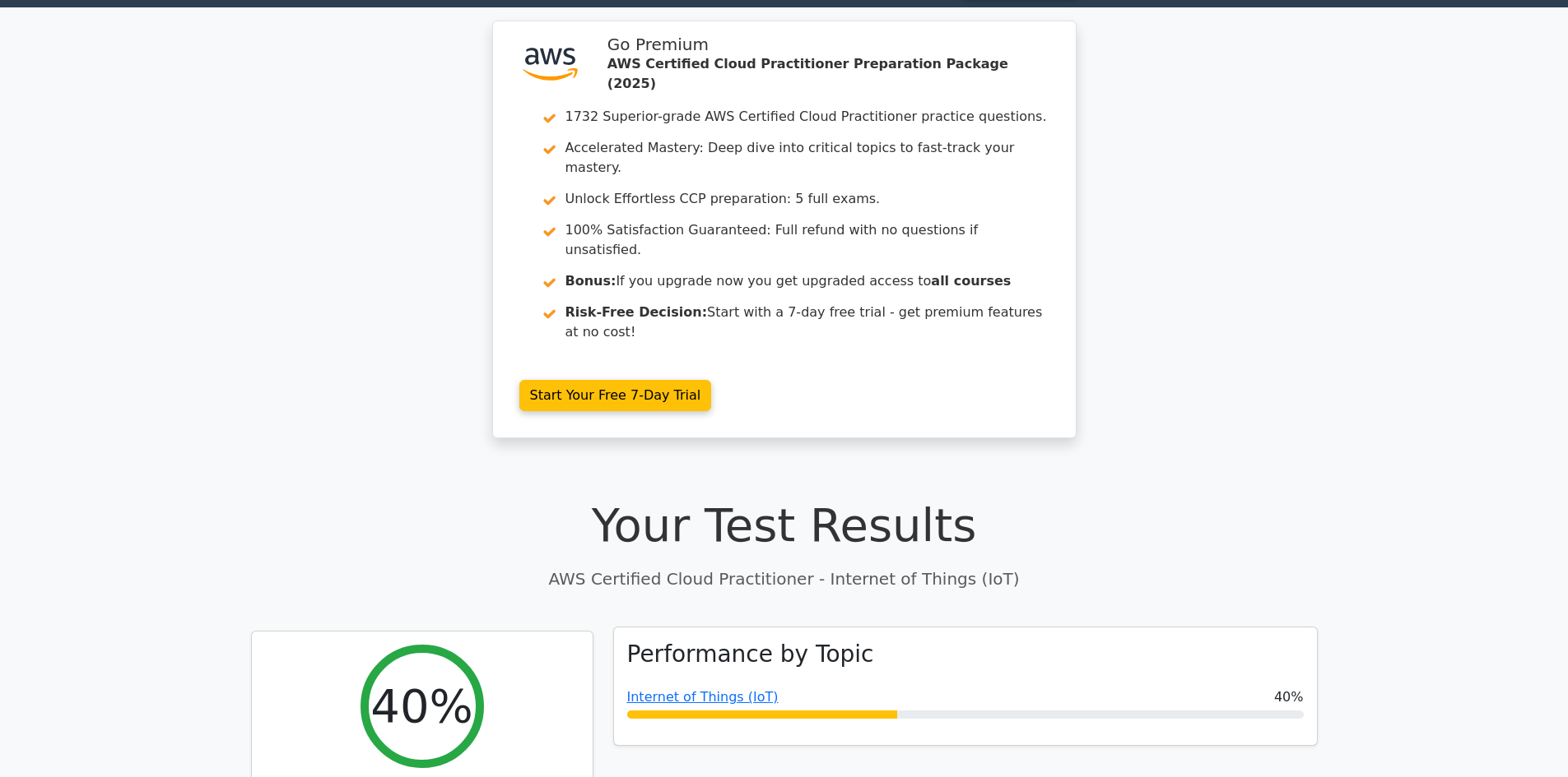
scroll to position [0, 0]
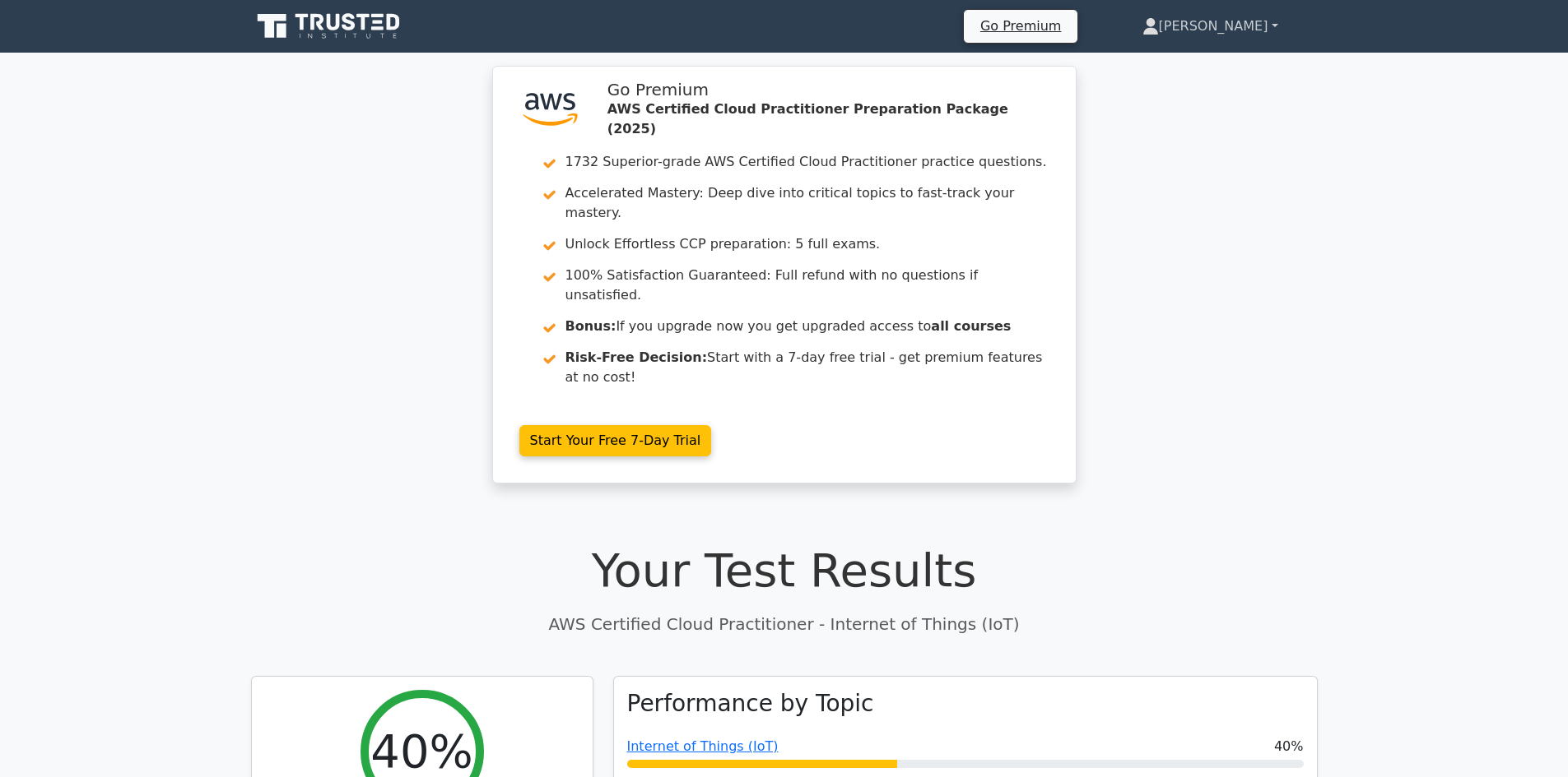
click at [1276, 25] on link "[PERSON_NAME]" at bounding box center [1210, 26] width 215 height 33
drag, startPoint x: 1184, startPoint y: 149, endPoint x: 1146, endPoint y: 102, distance: 60.4
click at [1185, 149] on div ".st0{fill:#252F3E;} .st1{fill-rule:evenodd;clip-rule:evenodd;fill:#FF9900;} Go …" at bounding box center [784, 284] width 1568 height 438
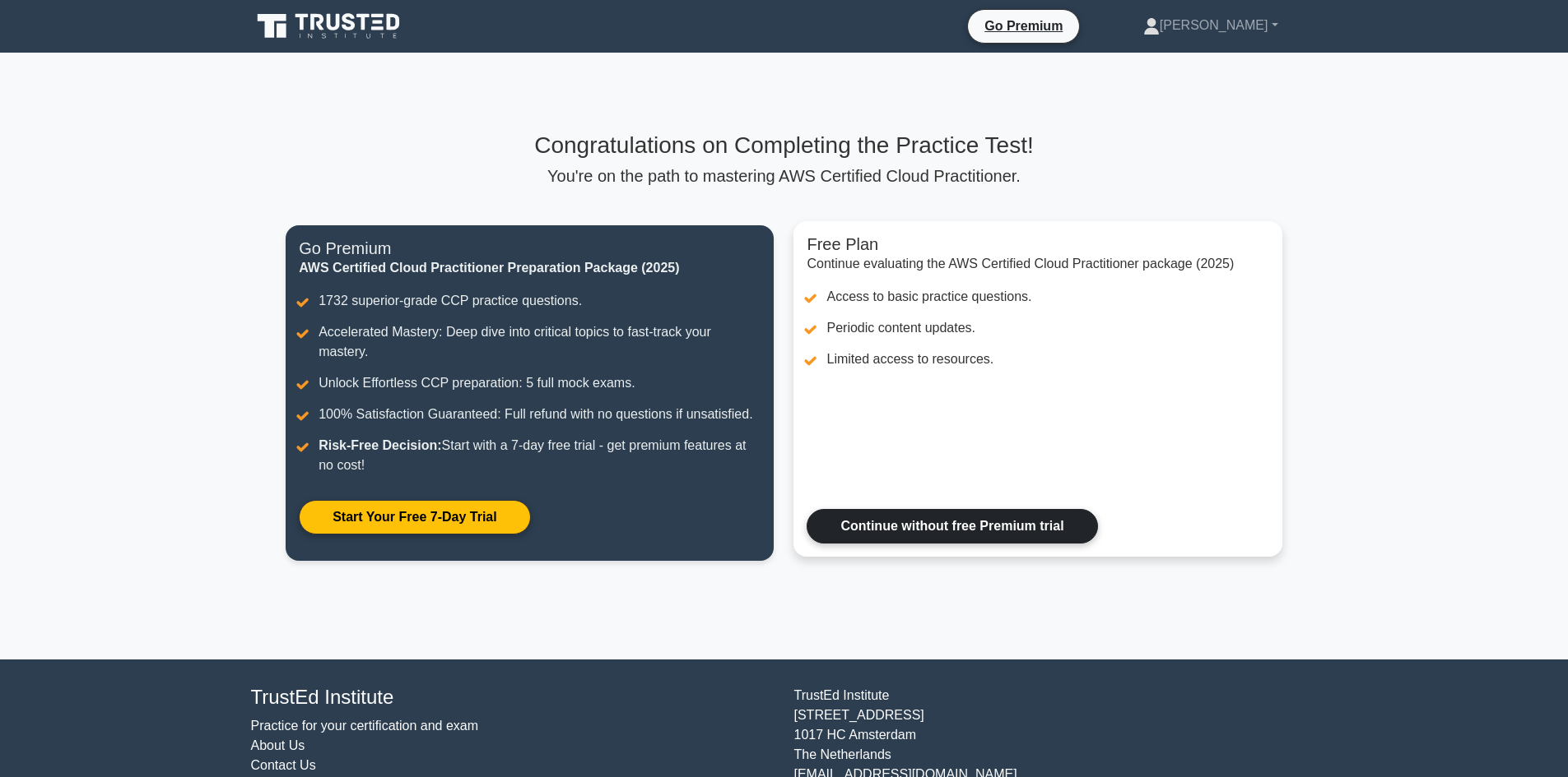
click at [915, 519] on link "Continue without free Premium trial" at bounding box center [952, 526] width 290 height 34
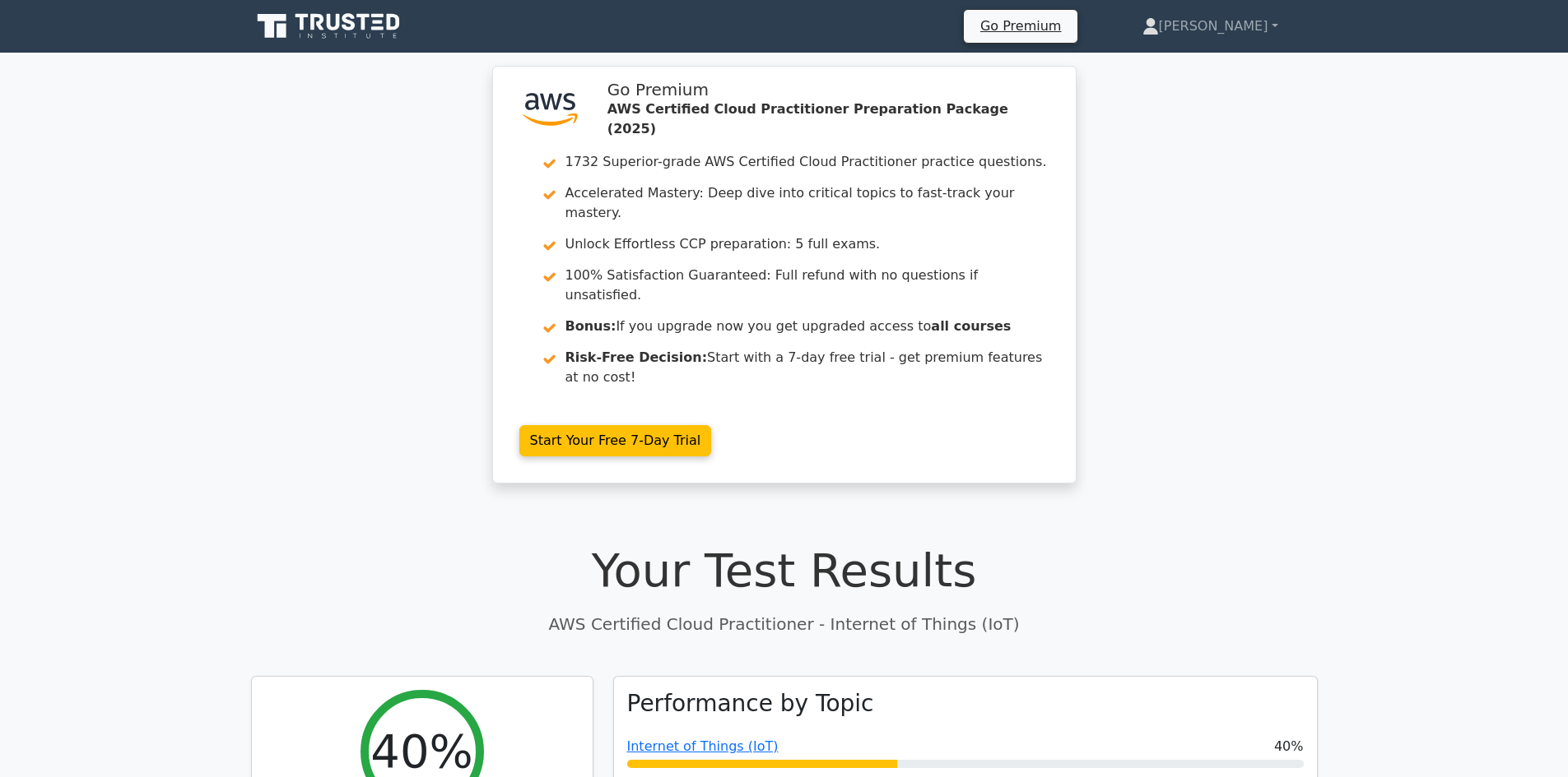
drag, startPoint x: 35, startPoint y: 268, endPoint x: 64, endPoint y: 302, distance: 44.7
click at [64, 302] on div ".st0{fill:#252F3E;} .st1{fill-rule:evenodd;clip-rule:evenodd;fill:#FF9900;} Go …" at bounding box center [784, 284] width 1568 height 438
click at [91, 290] on div ".st0{fill:#252F3E;} .st1{fill-rule:evenodd;clip-rule:evenodd;fill:#FF9900;} Go …" at bounding box center [784, 284] width 1568 height 438
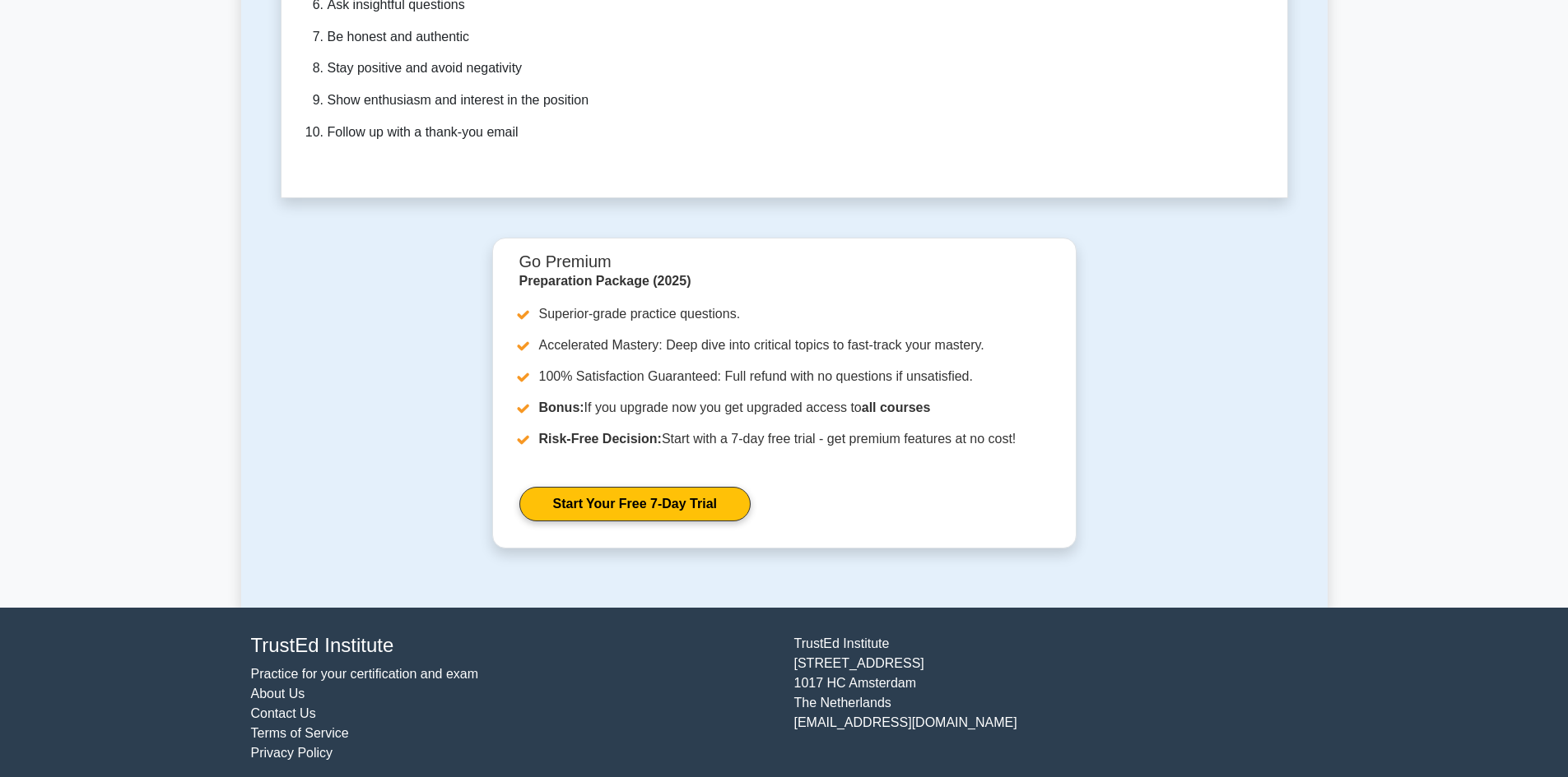
scroll to position [4900, 0]
